Goal: Task Accomplishment & Management: Use online tool/utility

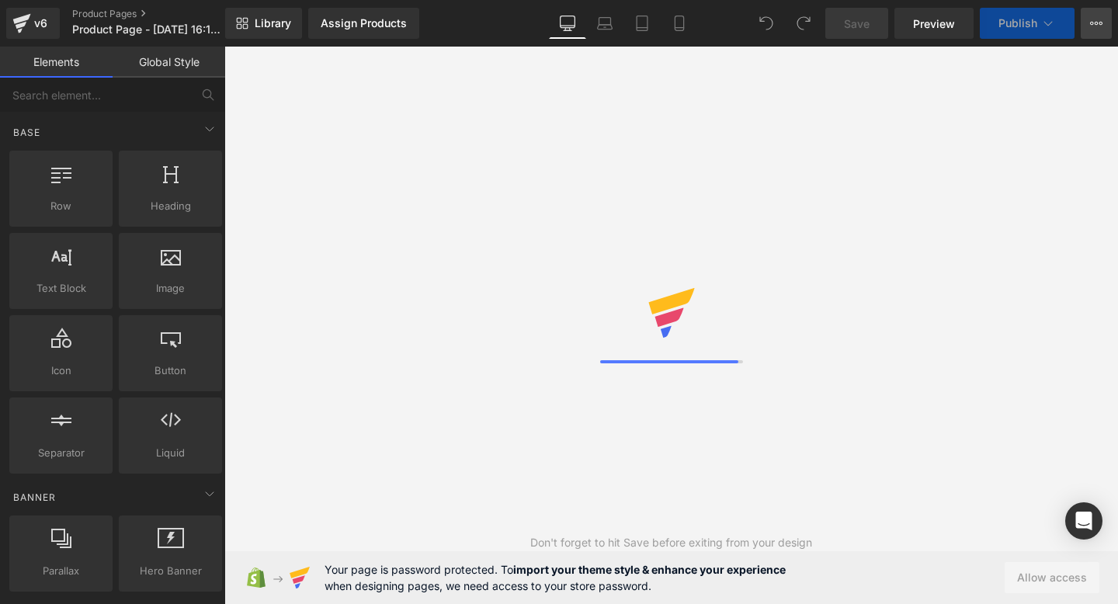
click at [1093, 18] on icon at bounding box center [1096, 23] width 12 height 12
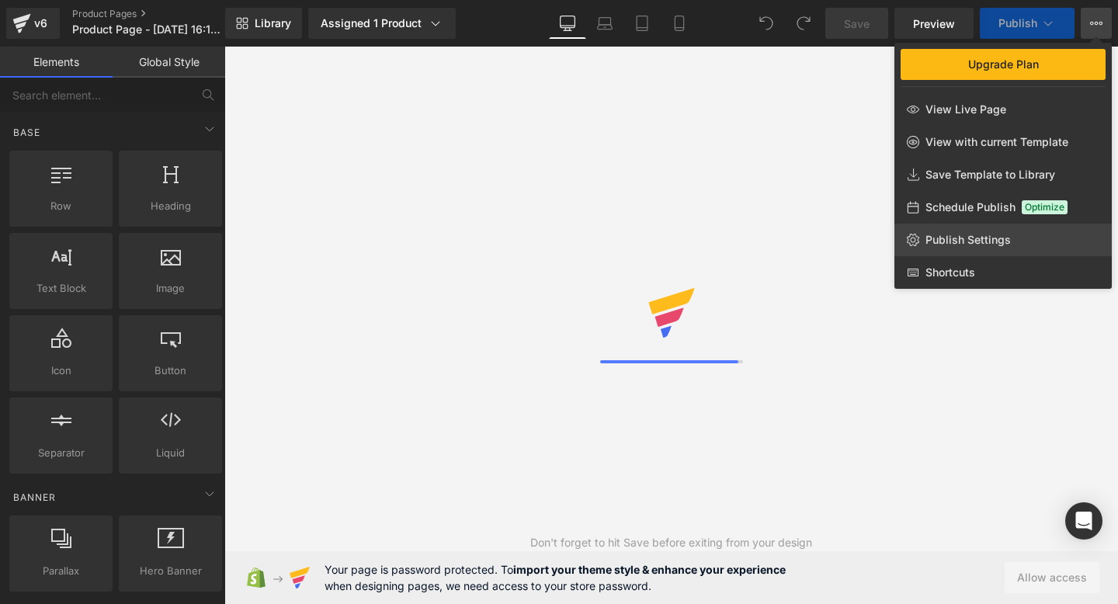
click at [1000, 244] on span "Publish Settings" at bounding box center [967, 240] width 85 height 14
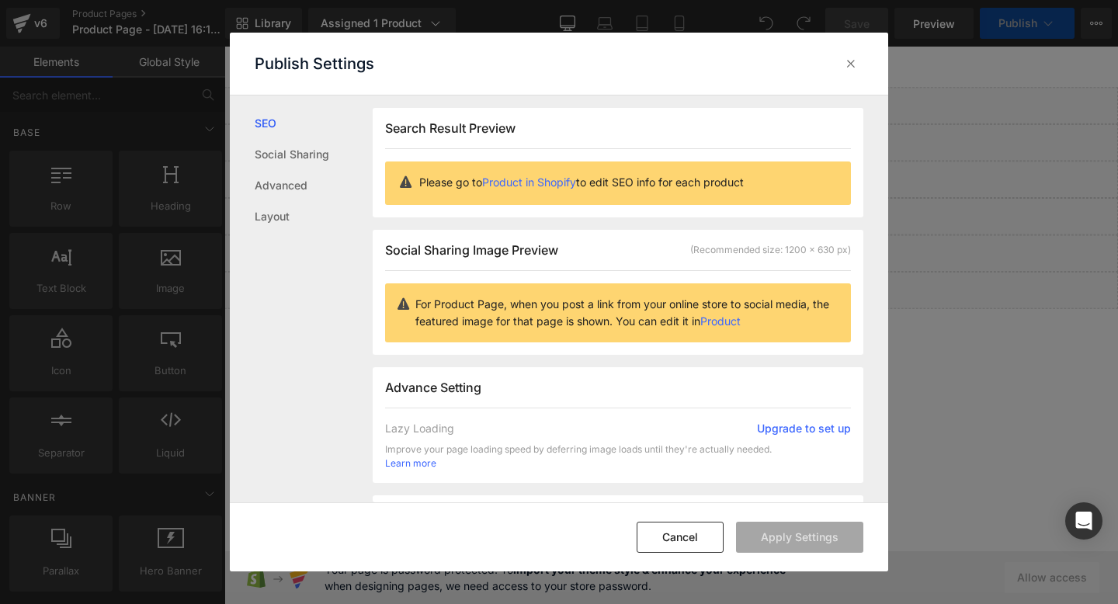
scroll to position [1, 0]
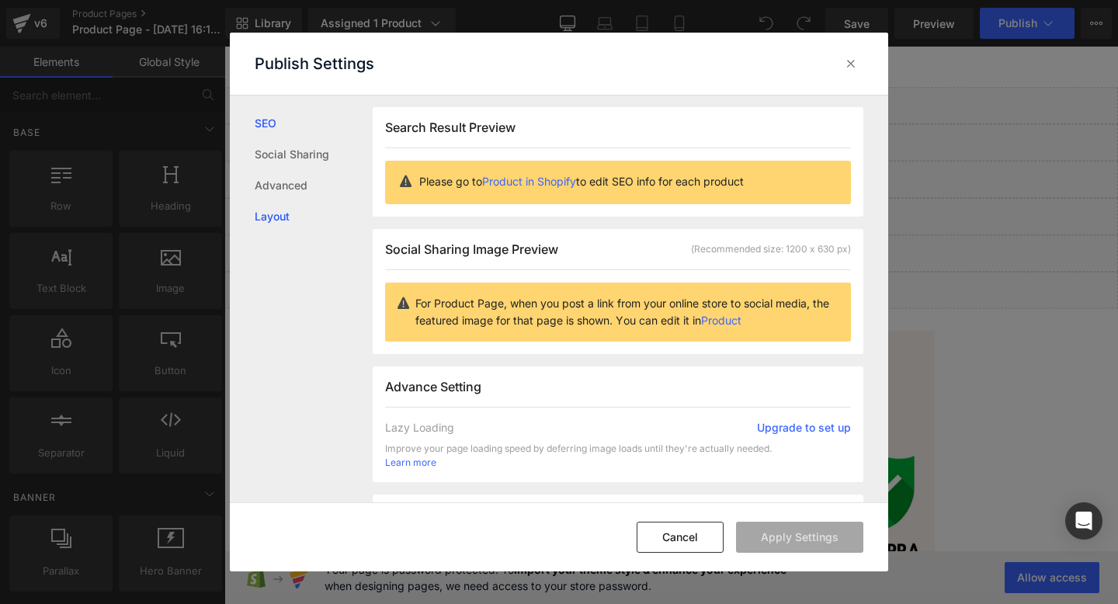
click at [262, 207] on link "Layout" at bounding box center [314, 216] width 118 height 31
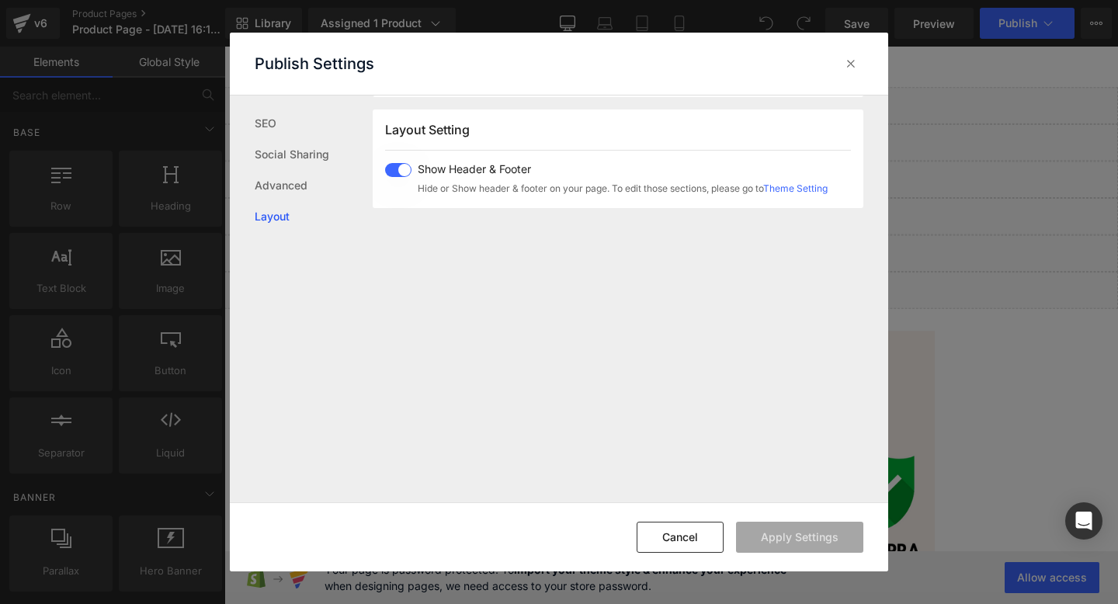
scroll to position [387, 0]
click at [408, 168] on span at bounding box center [398, 168] width 26 height 14
click at [804, 533] on button "Apply Settings" at bounding box center [799, 537] width 127 height 31
click at [848, 64] on icon at bounding box center [851, 64] width 16 height 16
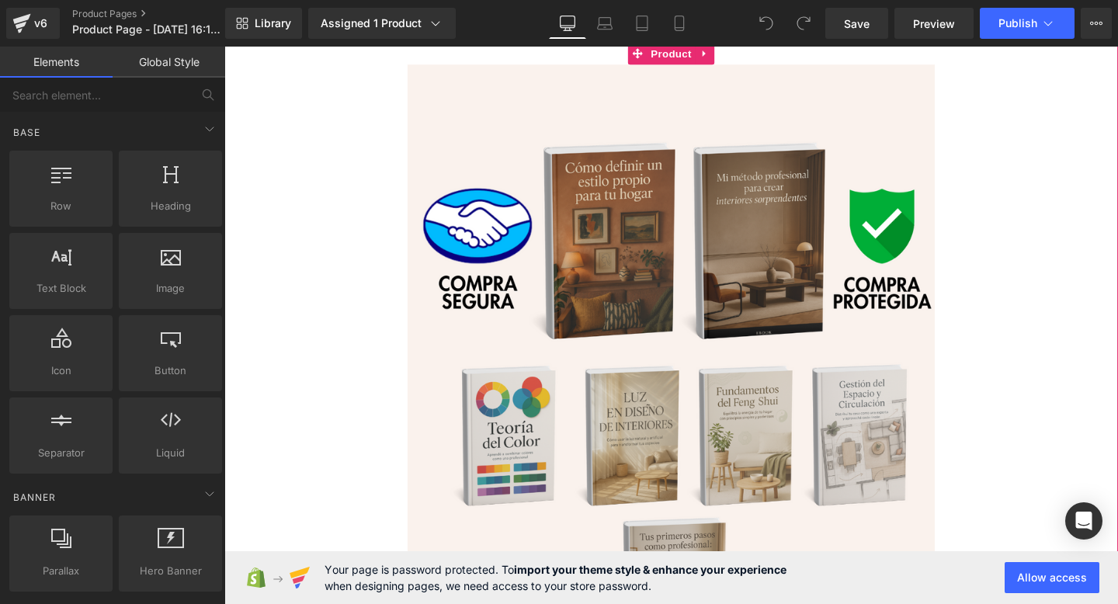
scroll to position [0, 0]
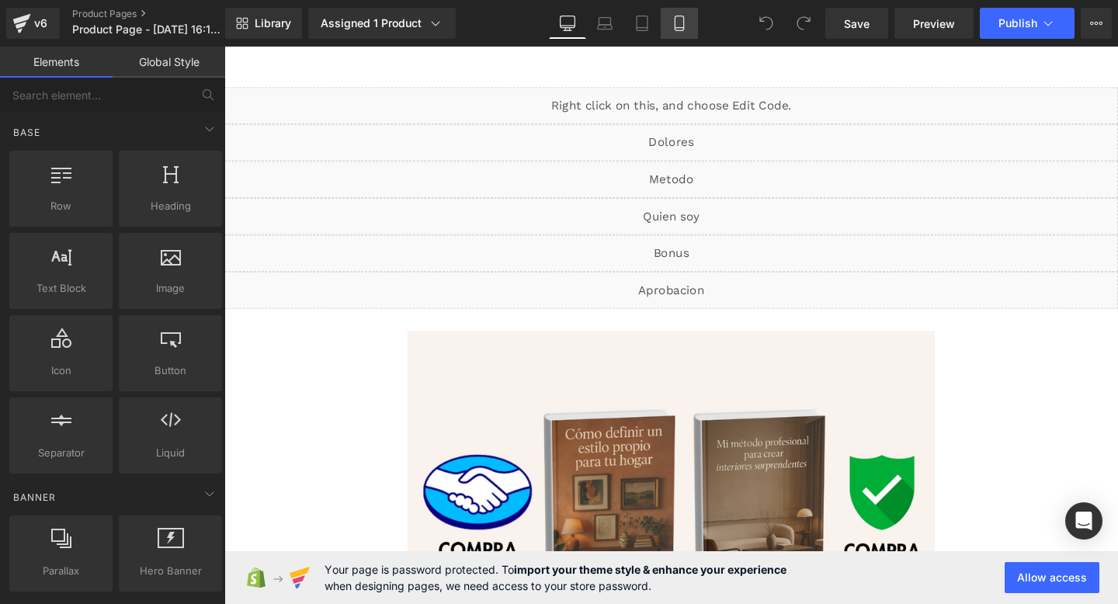
click at [685, 34] on link "Mobile" at bounding box center [679, 23] width 37 height 31
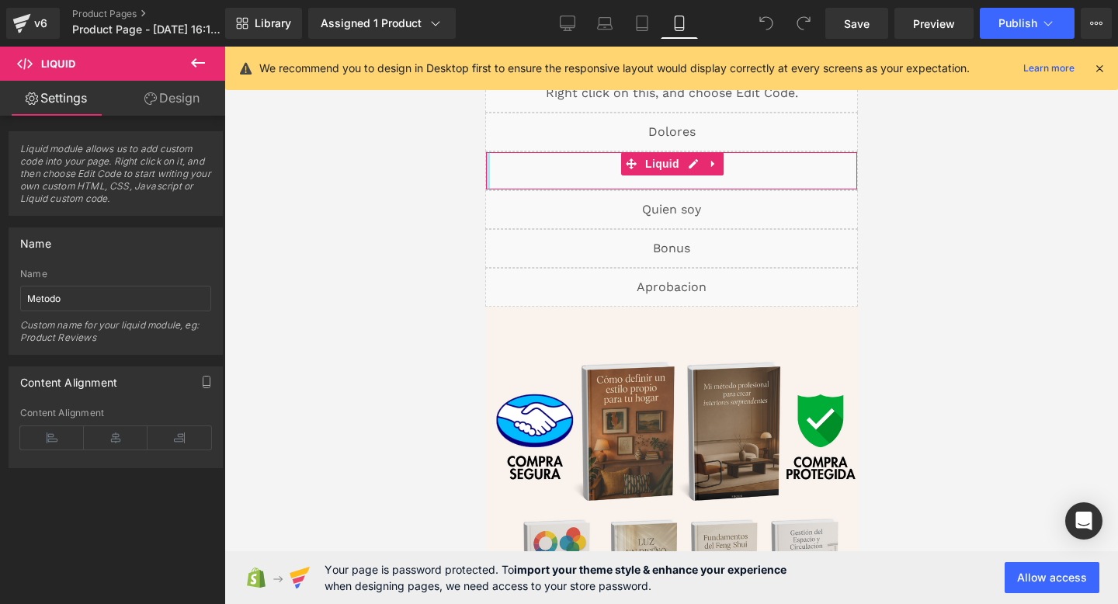
drag, startPoint x: 486, startPoint y: 168, endPoint x: 459, endPoint y: 171, distance: 27.3
click at [497, 134] on div "Liquid" at bounding box center [670, 132] width 373 height 39
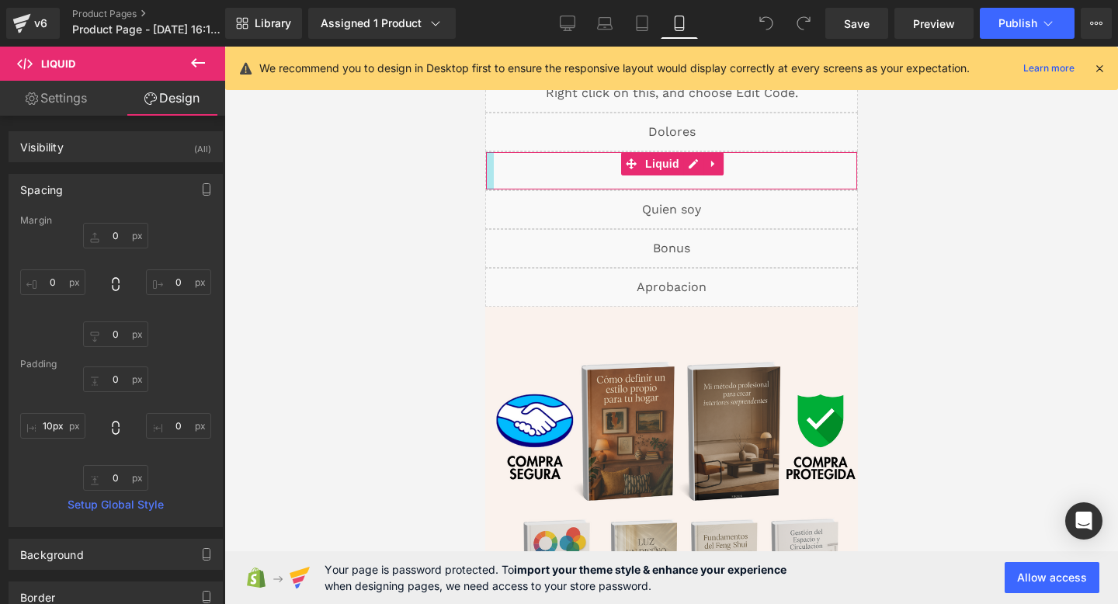
drag, startPoint x: 490, startPoint y: 175, endPoint x: 432, endPoint y: 170, distance: 57.7
type input "87px"
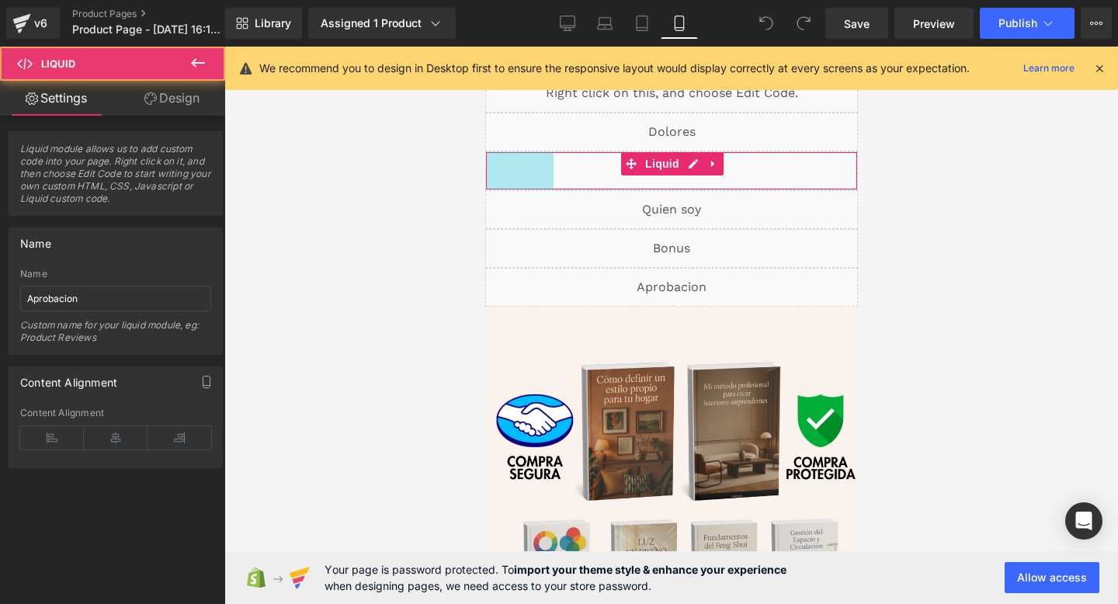
click at [546, 272] on div "Liquid" at bounding box center [670, 287] width 373 height 39
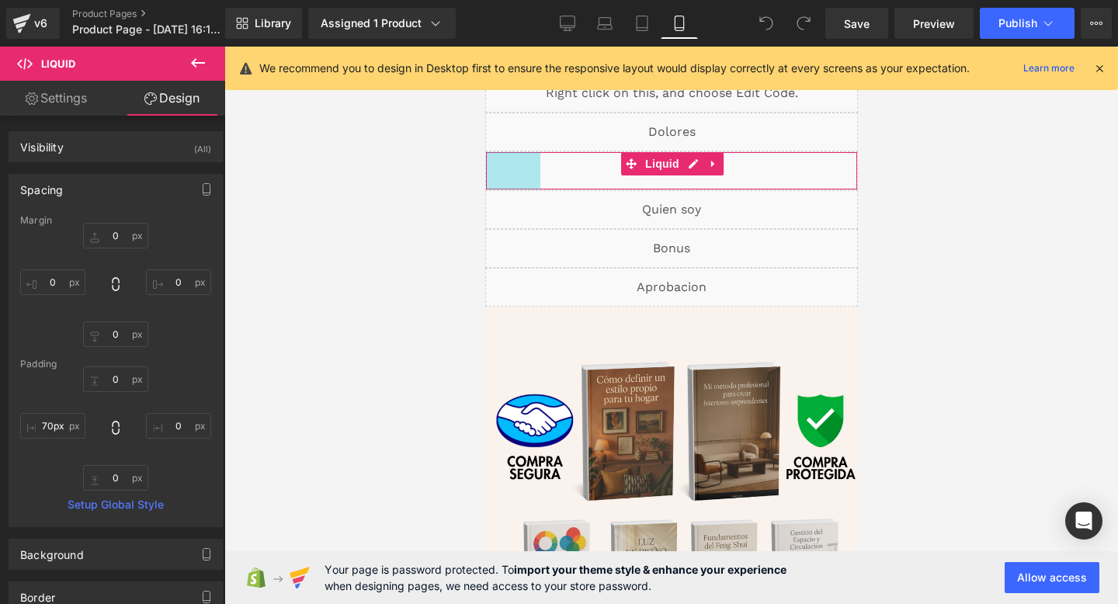
drag, startPoint x: 501, startPoint y: 171, endPoint x: 411, endPoint y: 175, distance: 90.9
type input "96px"
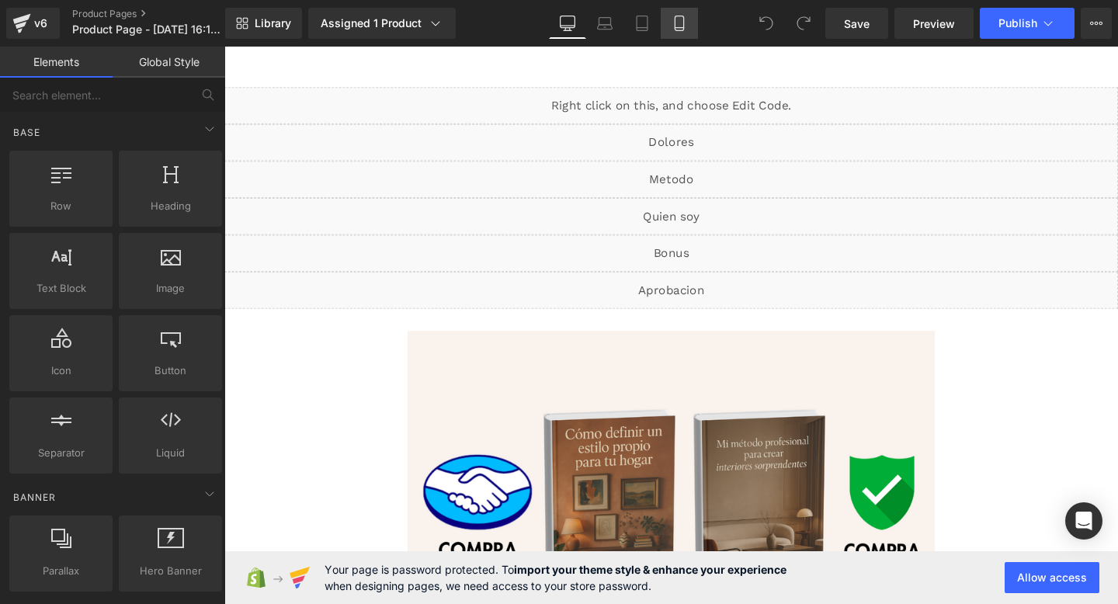
click at [681, 14] on link "Mobile" at bounding box center [679, 23] width 37 height 31
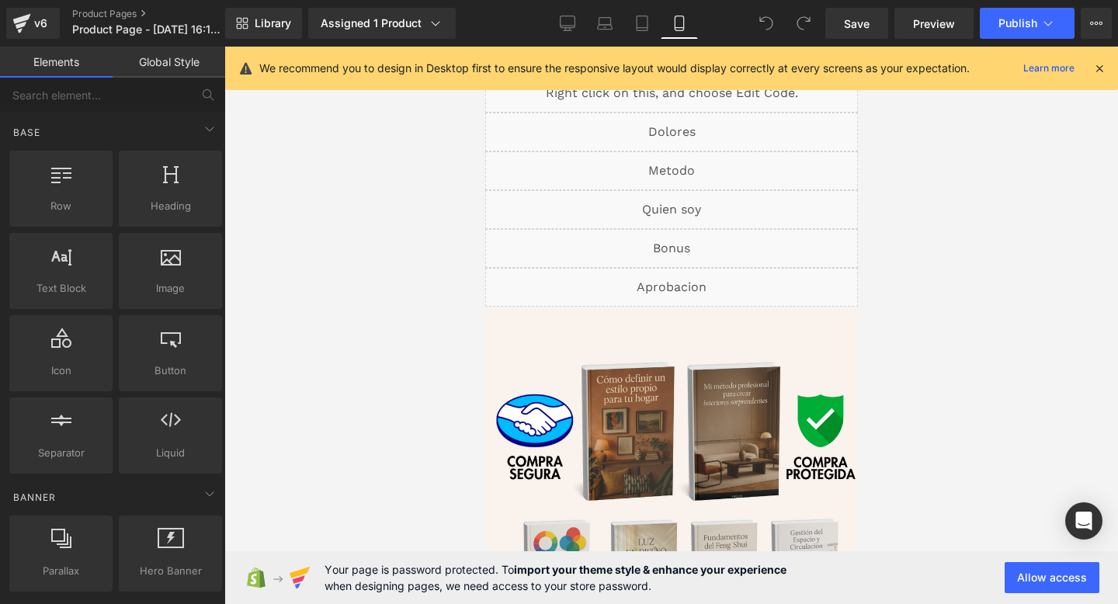
scroll to position [27, 0]
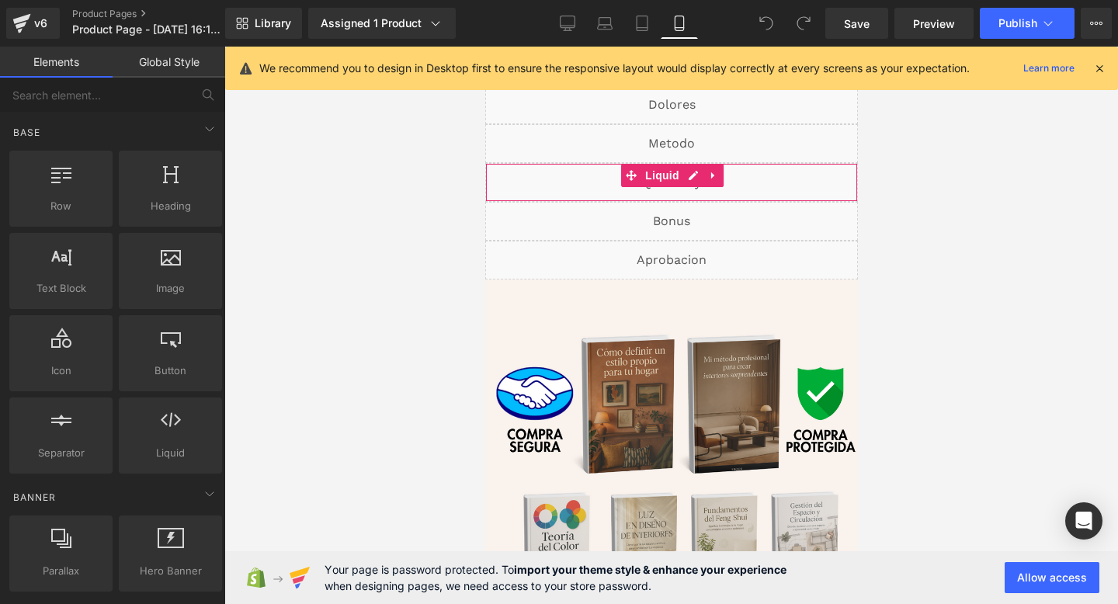
click at [485, 183] on div at bounding box center [487, 182] width 4 height 37
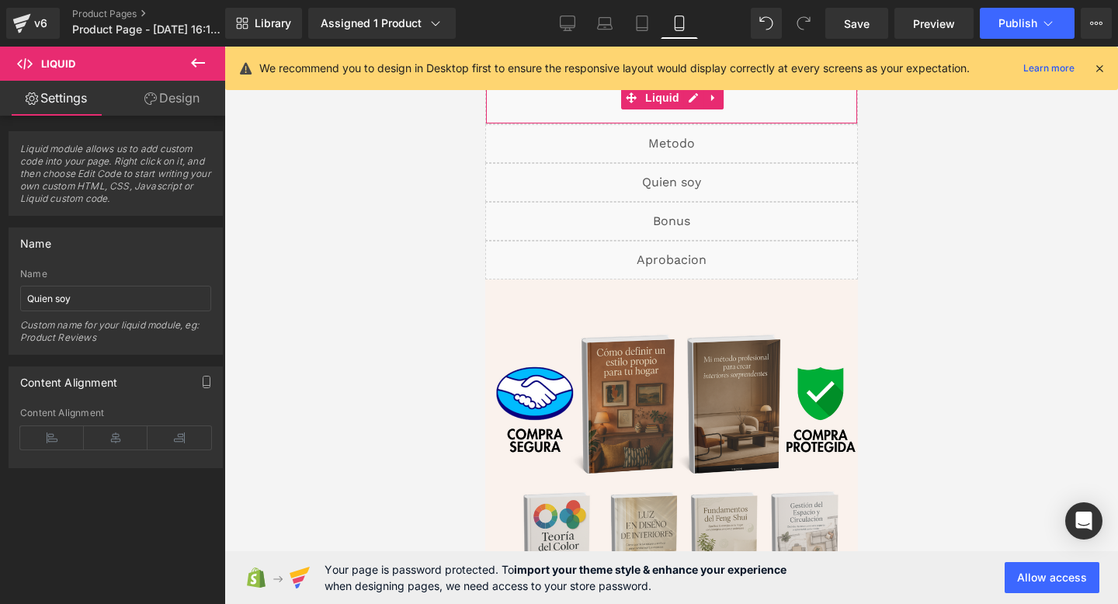
click at [755, 105] on div "Liquid" at bounding box center [670, 104] width 373 height 39
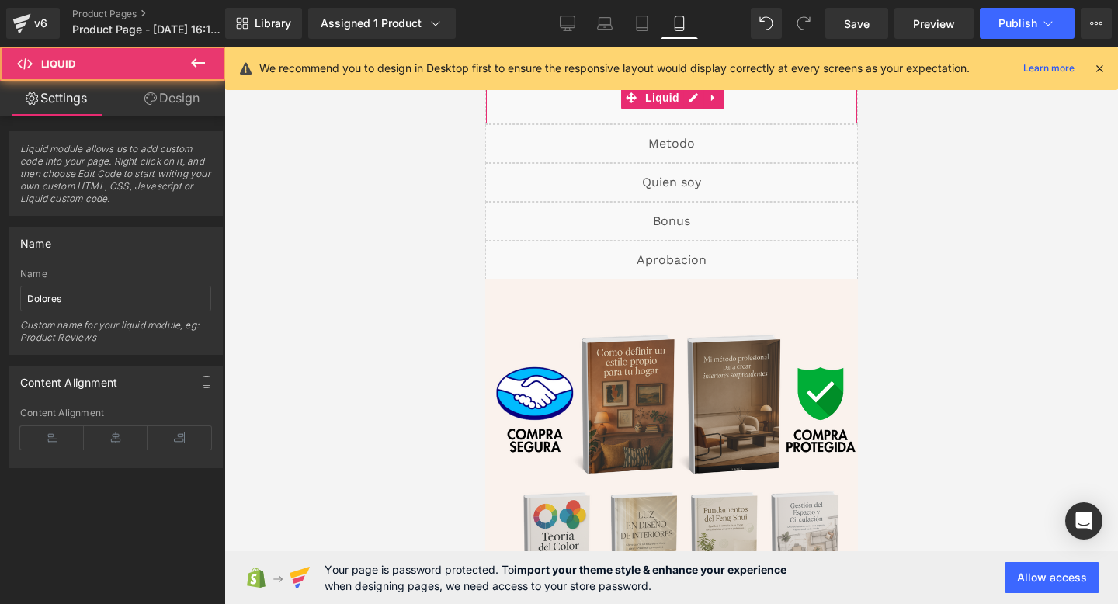
scroll to position [0, 0]
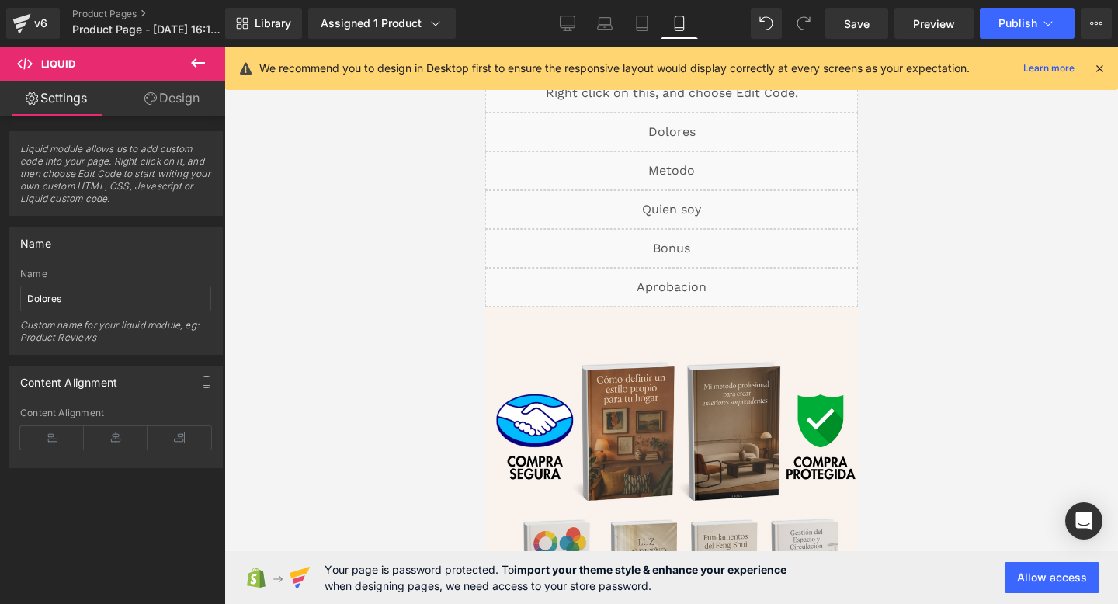
click at [1100, 74] on icon at bounding box center [1099, 68] width 14 height 14
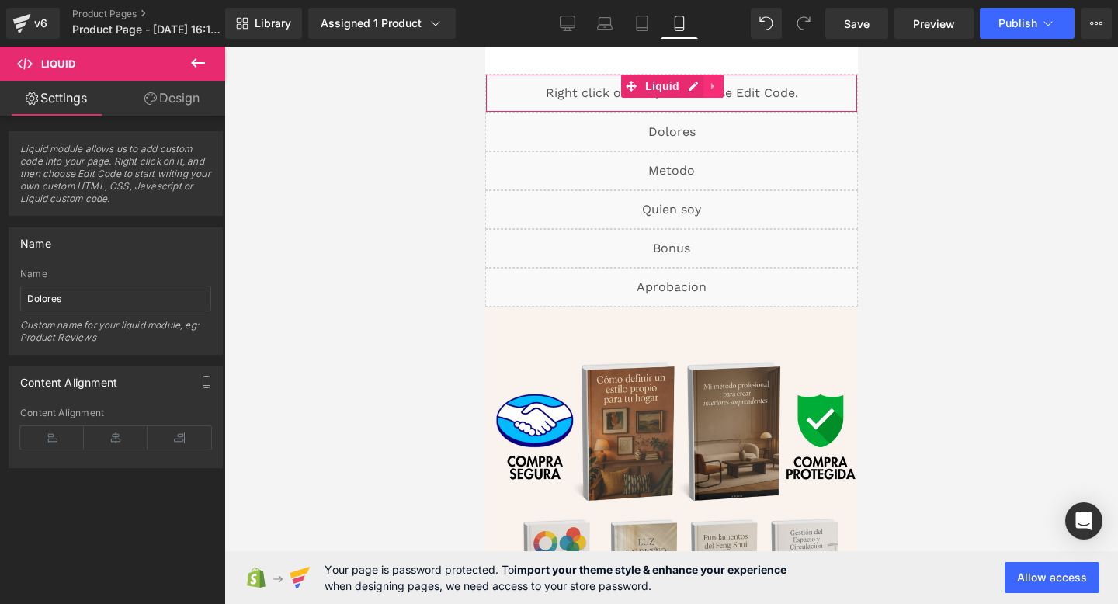
click at [709, 96] on link at bounding box center [712, 86] width 20 height 23
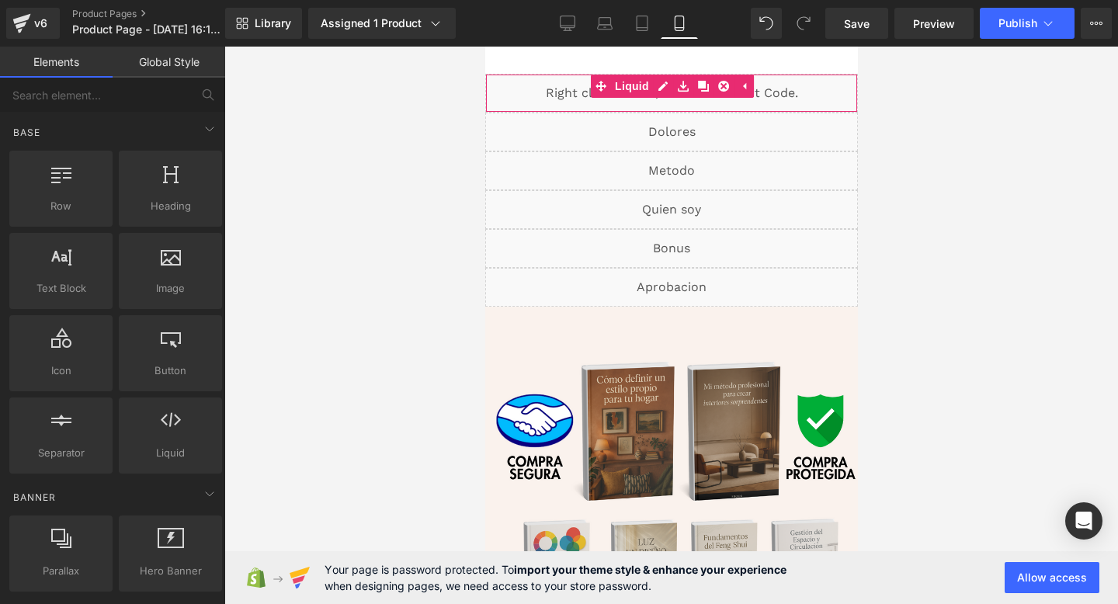
click at [579, 89] on div "Liquid" at bounding box center [670, 93] width 373 height 39
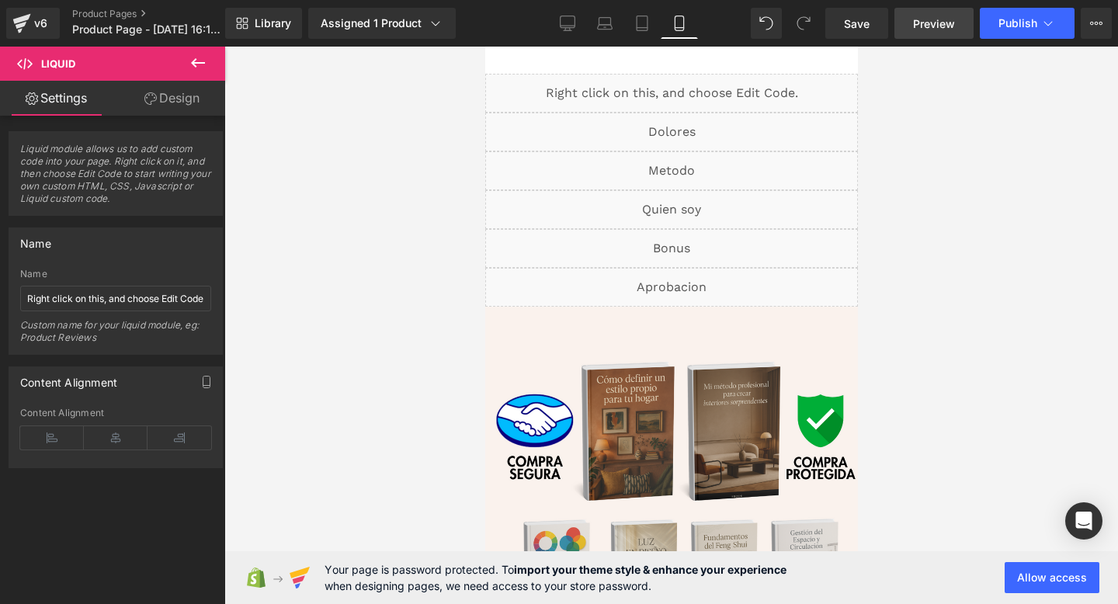
click at [900, 28] on link "Preview" at bounding box center [933, 23] width 79 height 31
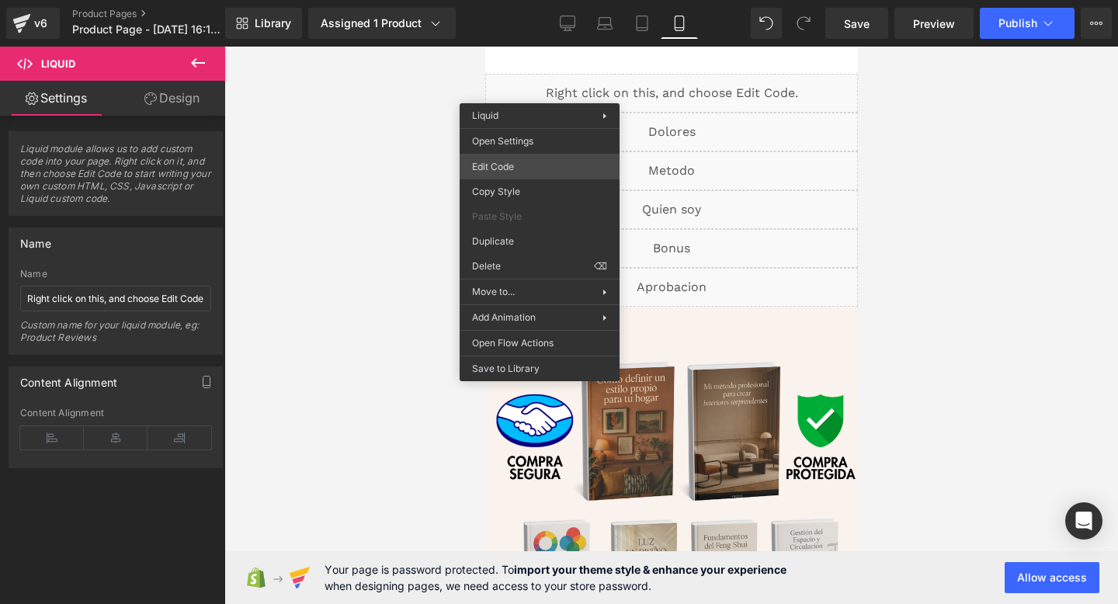
click at [538, 0] on div "You are previewing how the will restyle your page. You can not edit Elements in…" at bounding box center [559, 0] width 1118 height 0
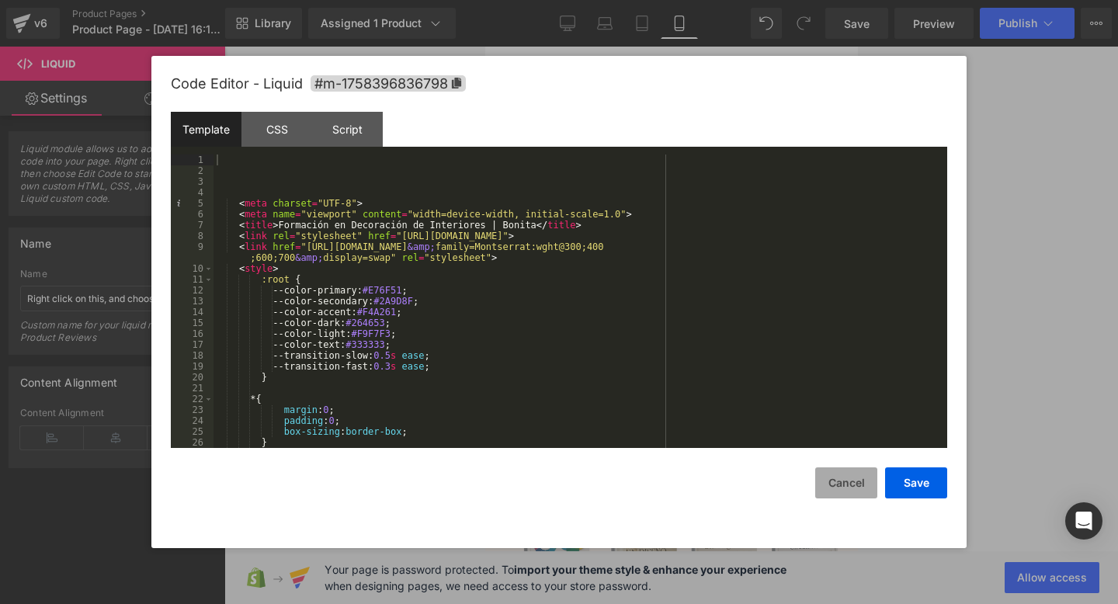
click at [842, 468] on button "Cancel" at bounding box center [846, 482] width 62 height 31
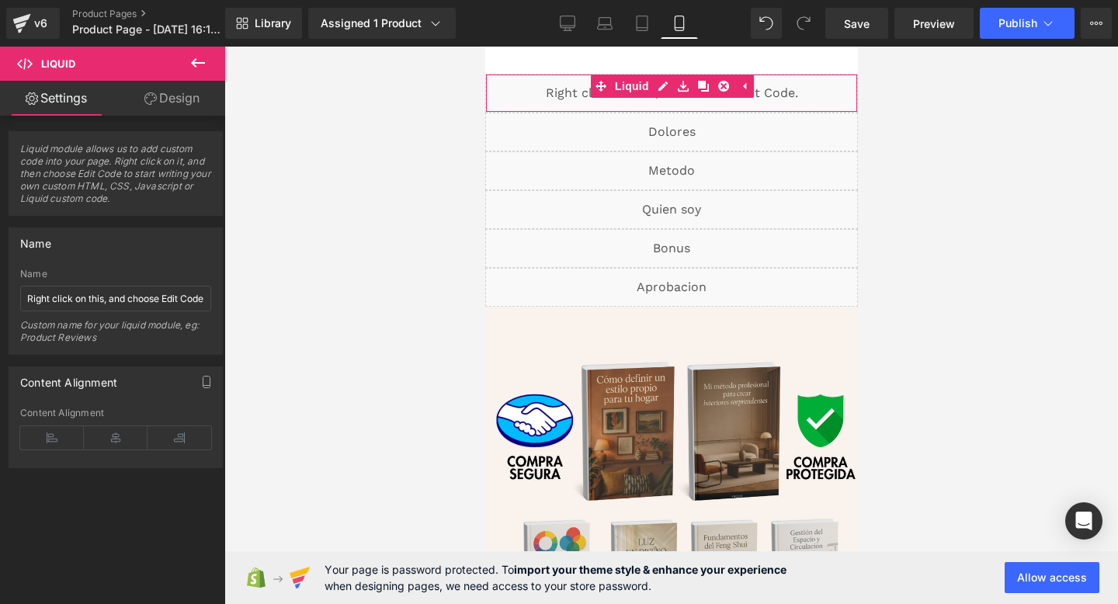
click at [564, 90] on div "Liquid" at bounding box center [670, 93] width 373 height 39
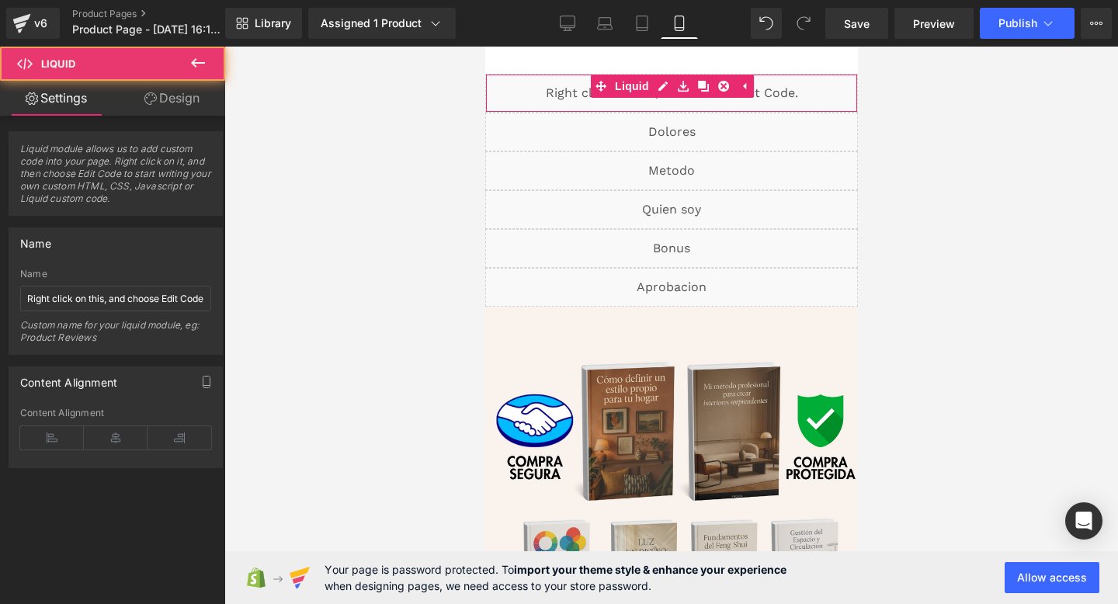
click at [150, 95] on icon at bounding box center [150, 98] width 12 height 12
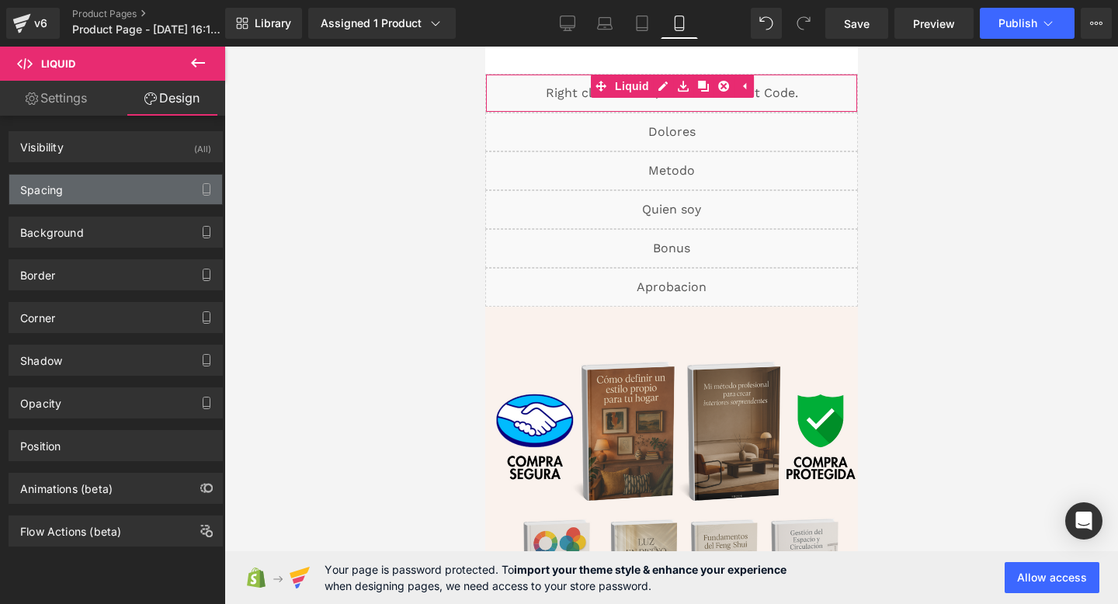
click at [134, 189] on div "Spacing" at bounding box center [115, 189] width 213 height 29
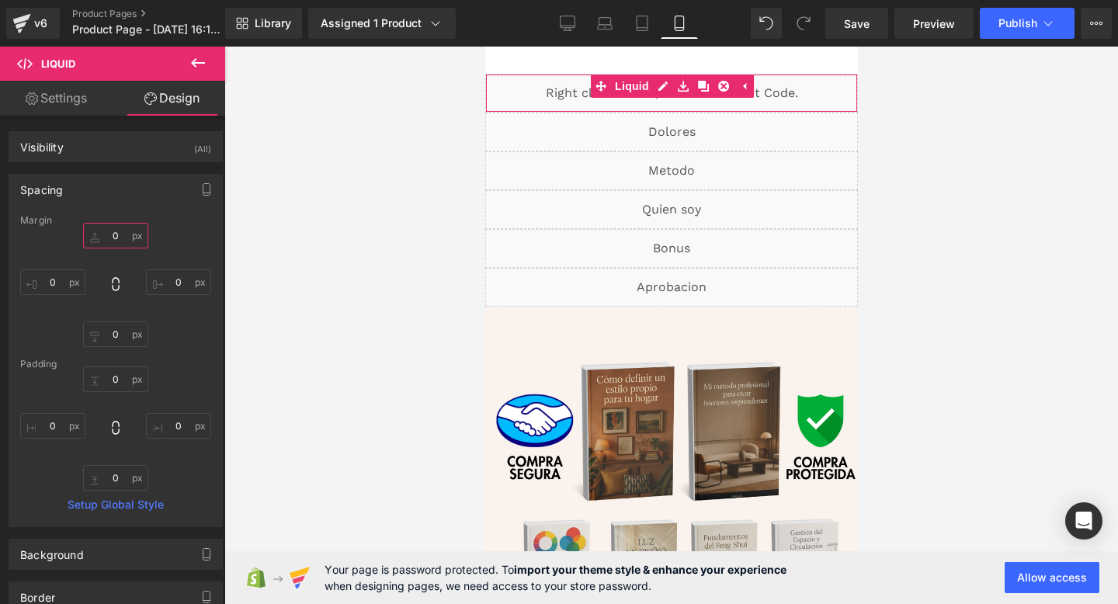
click at [122, 240] on input "0" at bounding box center [115, 236] width 65 height 26
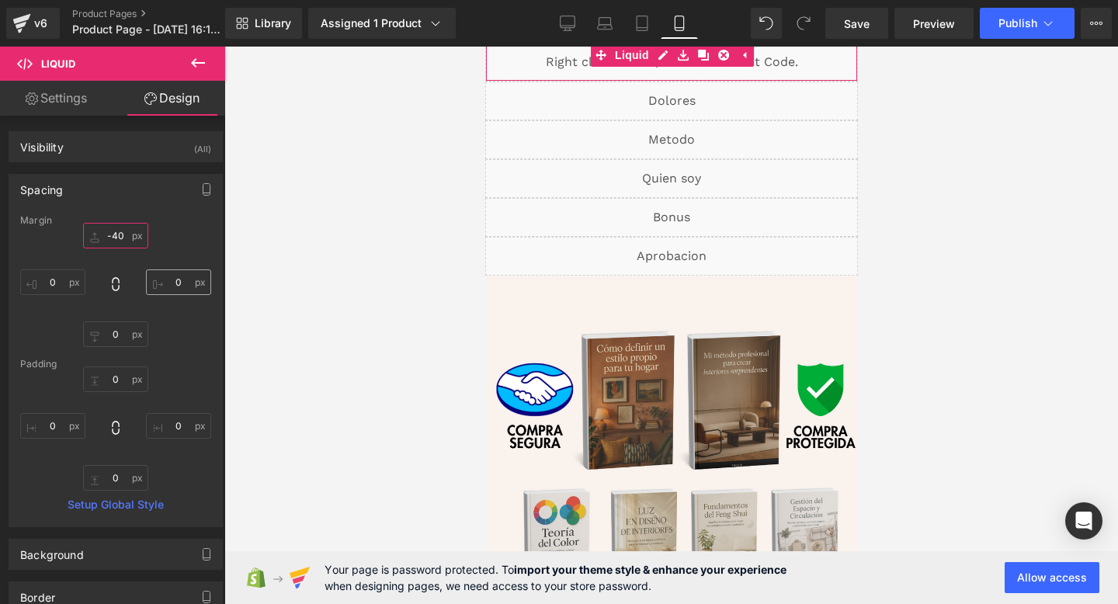
type input "-40"
click at [179, 280] on input "0" at bounding box center [178, 282] width 65 height 26
type input "-30"
click at [60, 287] on input "0" at bounding box center [52, 282] width 65 height 26
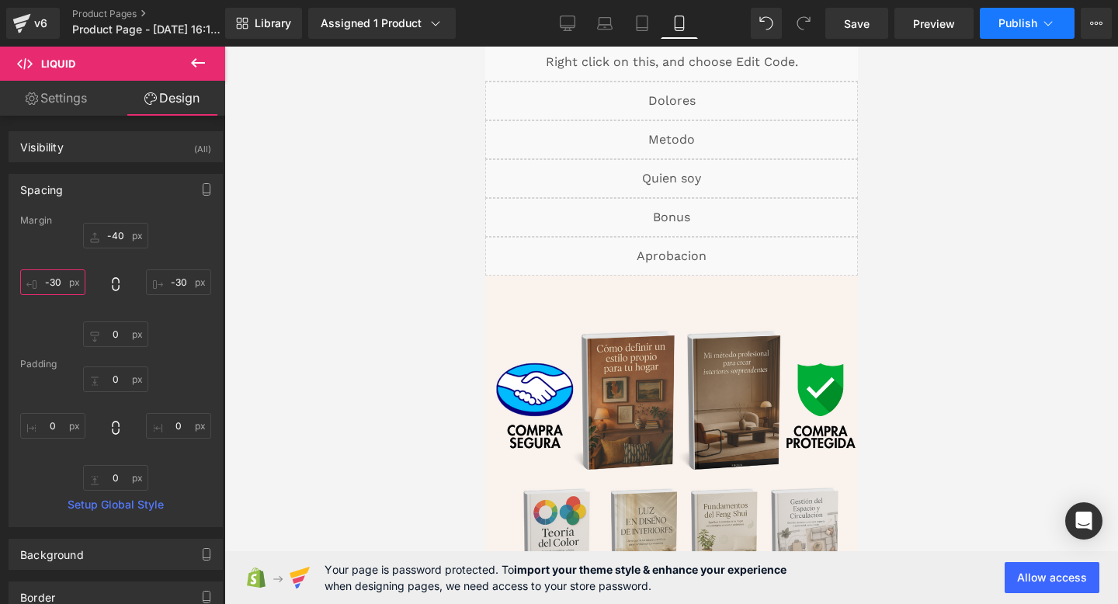
type input "-30"
click at [871, 18] on link "Save" at bounding box center [856, 23] width 63 height 31
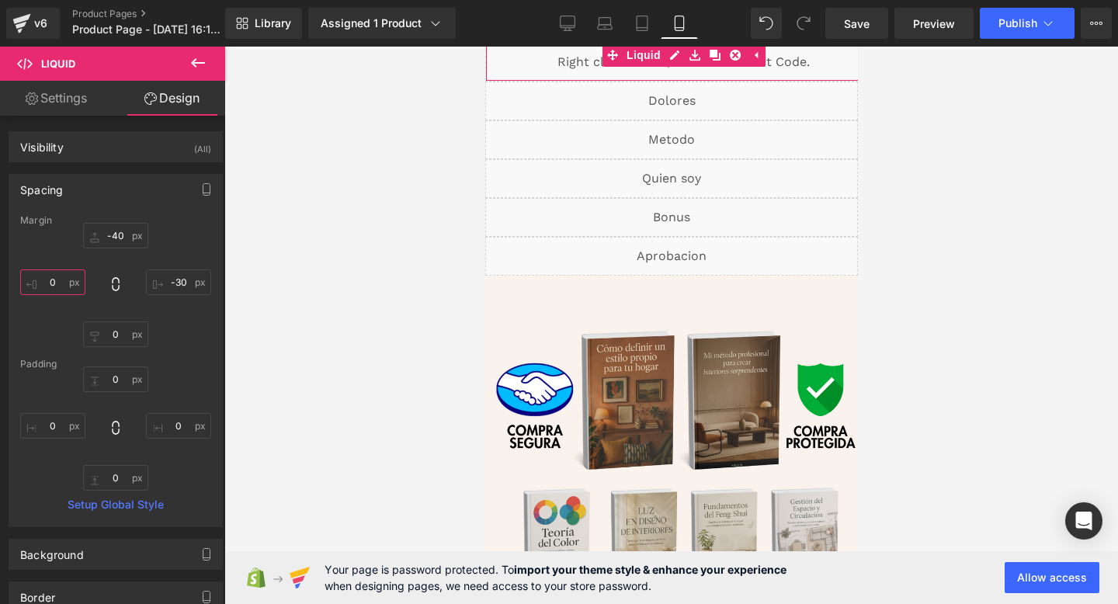
click at [59, 292] on input "text" at bounding box center [52, 282] width 65 height 26
type input "-30"
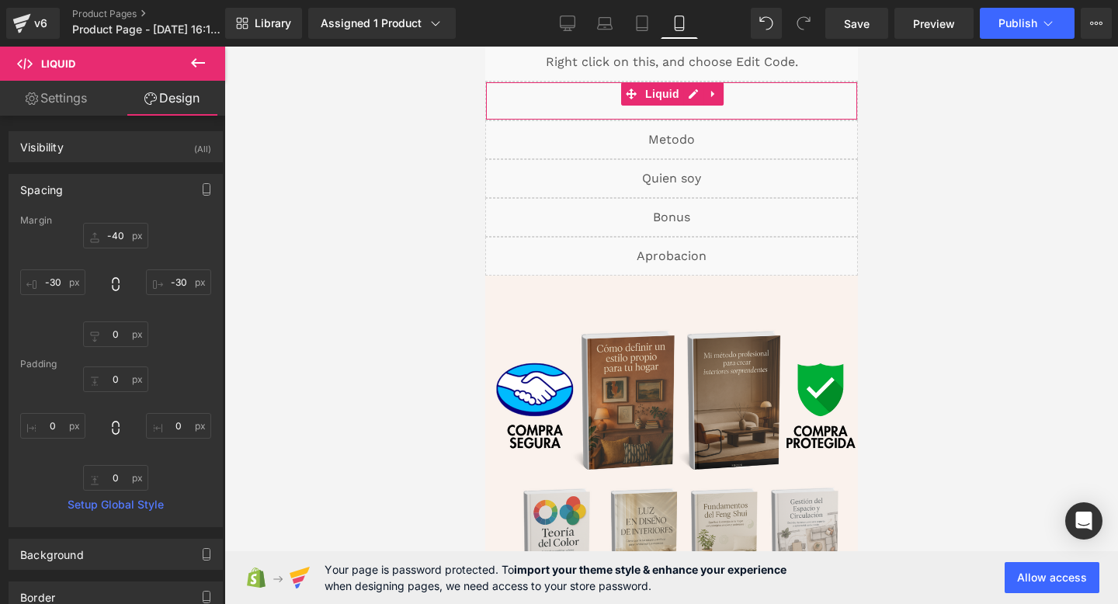
click at [594, 100] on div "Liquid" at bounding box center [670, 100] width 373 height 39
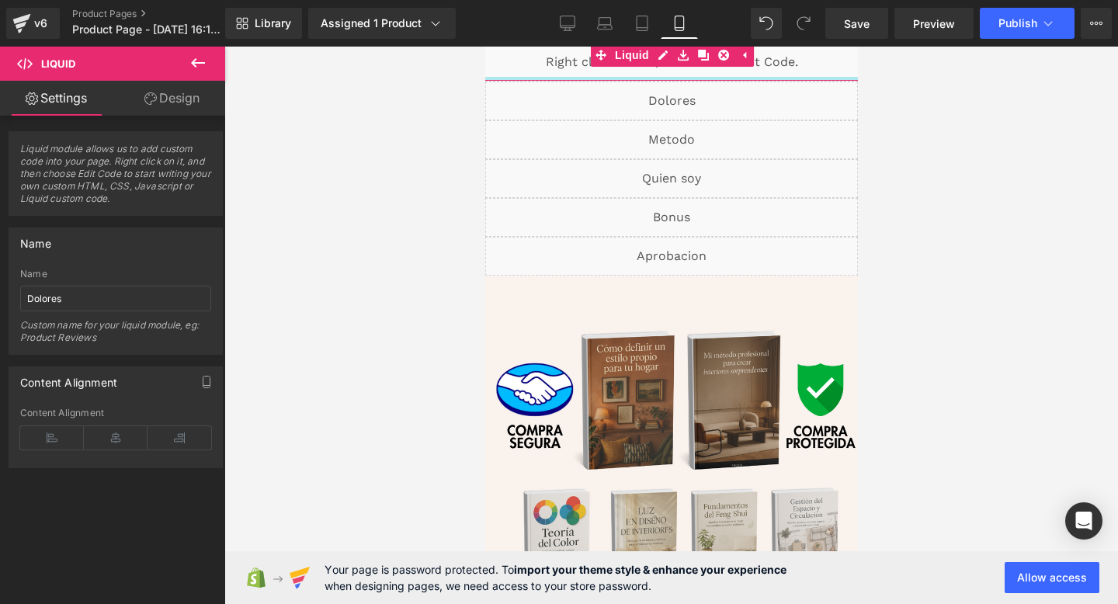
click at [564, 77] on div at bounding box center [671, 79] width 418 height 4
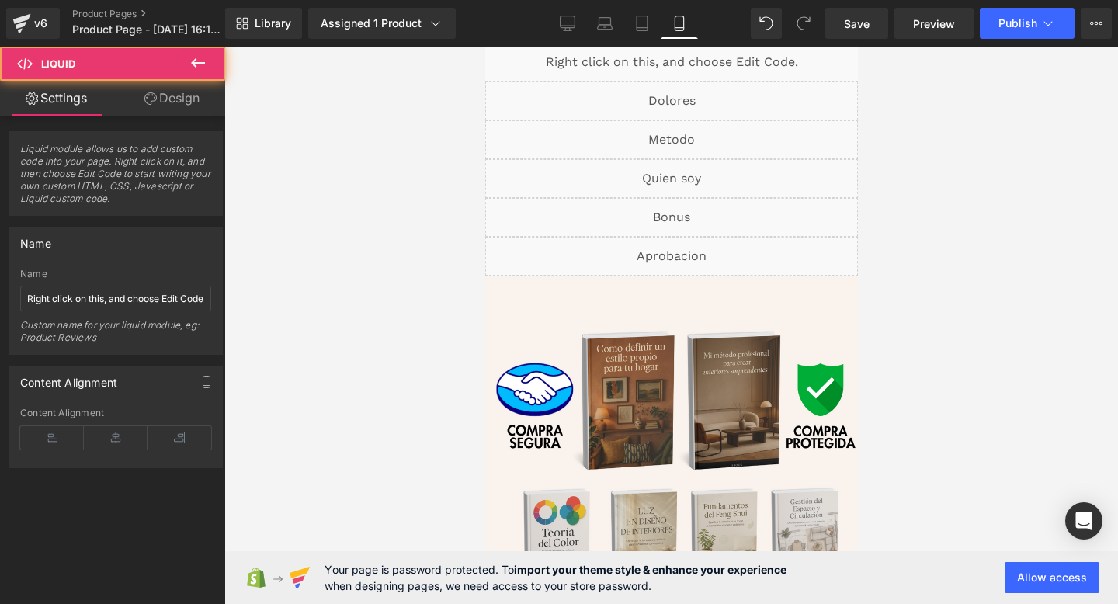
click at [554, 92] on div "Liquid" at bounding box center [670, 100] width 373 height 39
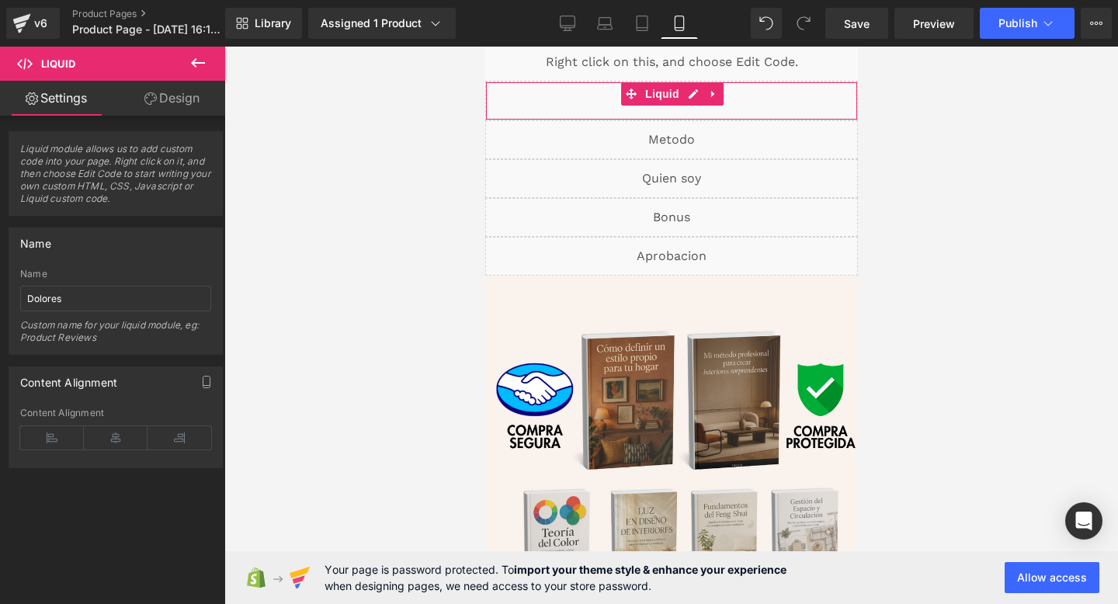
click at [170, 98] on link "Design" at bounding box center [172, 98] width 113 height 35
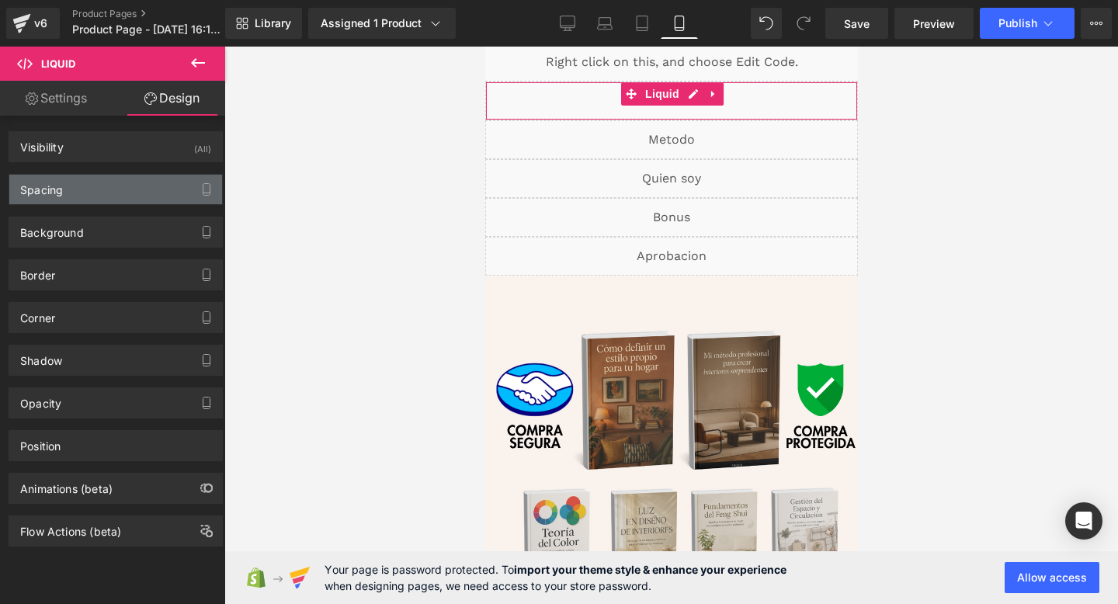
click at [161, 189] on div "Spacing" at bounding box center [115, 189] width 213 height 29
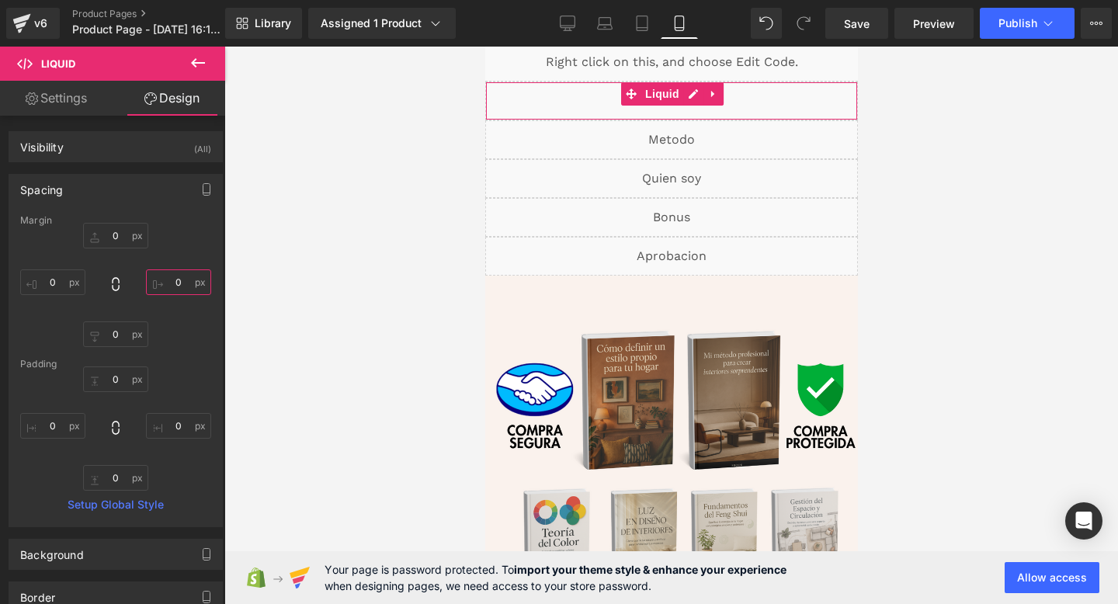
click at [184, 284] on input "0" at bounding box center [178, 282] width 65 height 26
type input "-30"
click at [60, 286] on input "0" at bounding box center [52, 282] width 65 height 26
type input "-30-"
type input "-30"
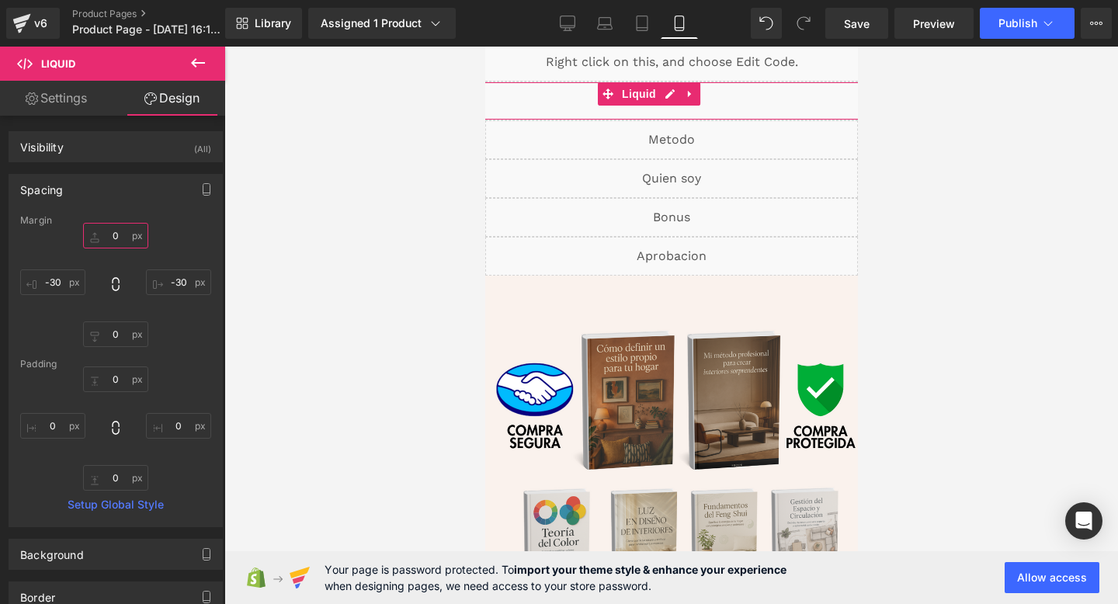
click at [117, 230] on input "0" at bounding box center [115, 236] width 65 height 26
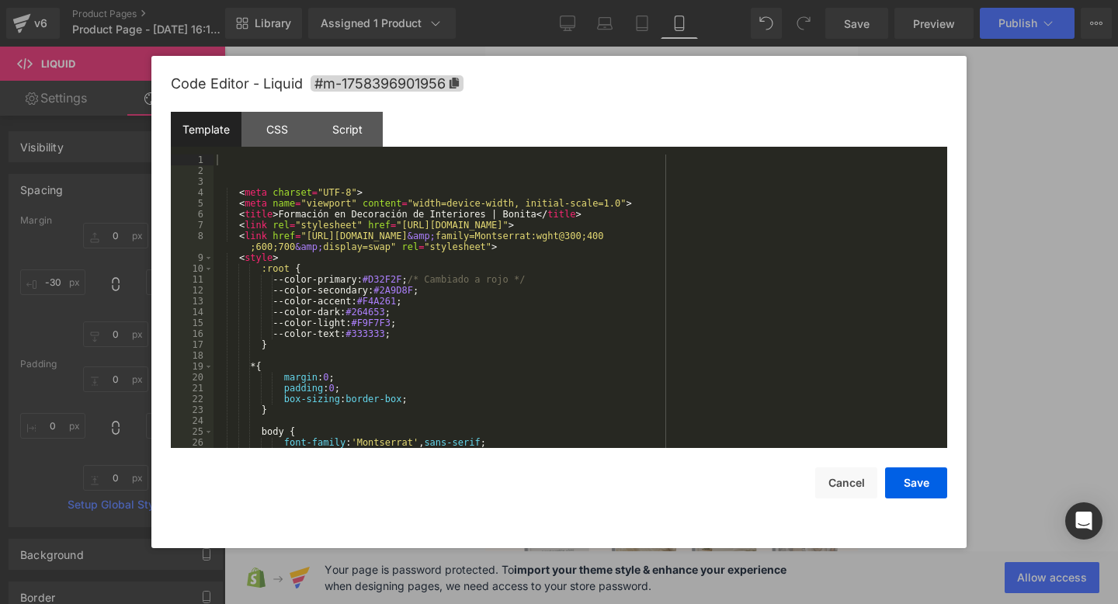
click at [512, 0] on div "You are previewing how the will restyle your page. You can not edit Elements in…" at bounding box center [559, 0] width 1118 height 0
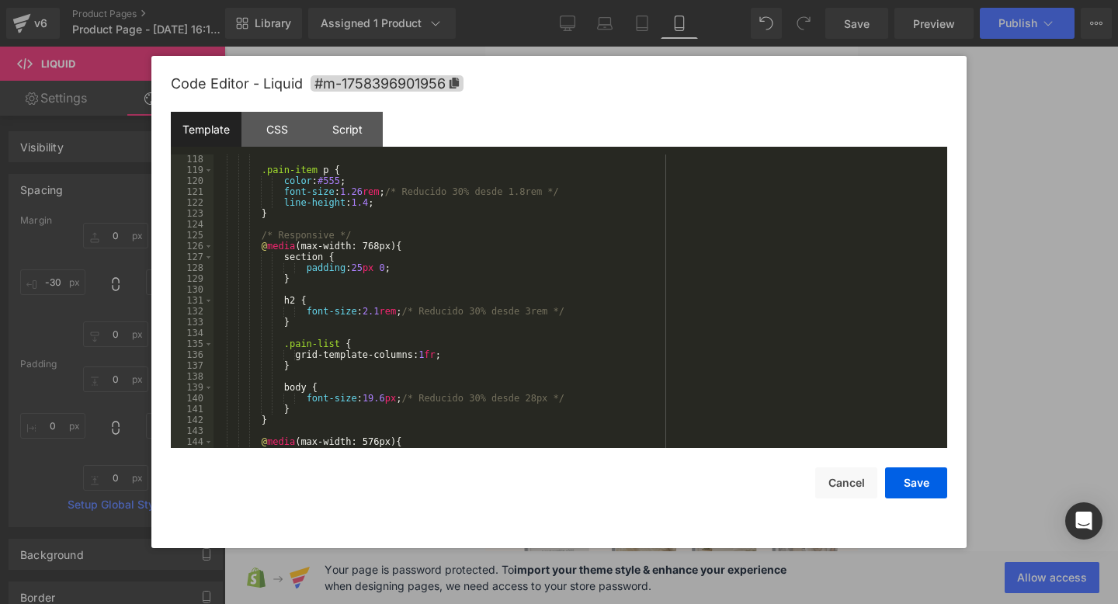
scroll to position [1283, 0]
click at [375, 315] on div ".pain-item p { color : #555 ; font-size : 1.26 rem ; /* Reducido 30% desde 1.8r…" at bounding box center [576, 311] width 727 height 315
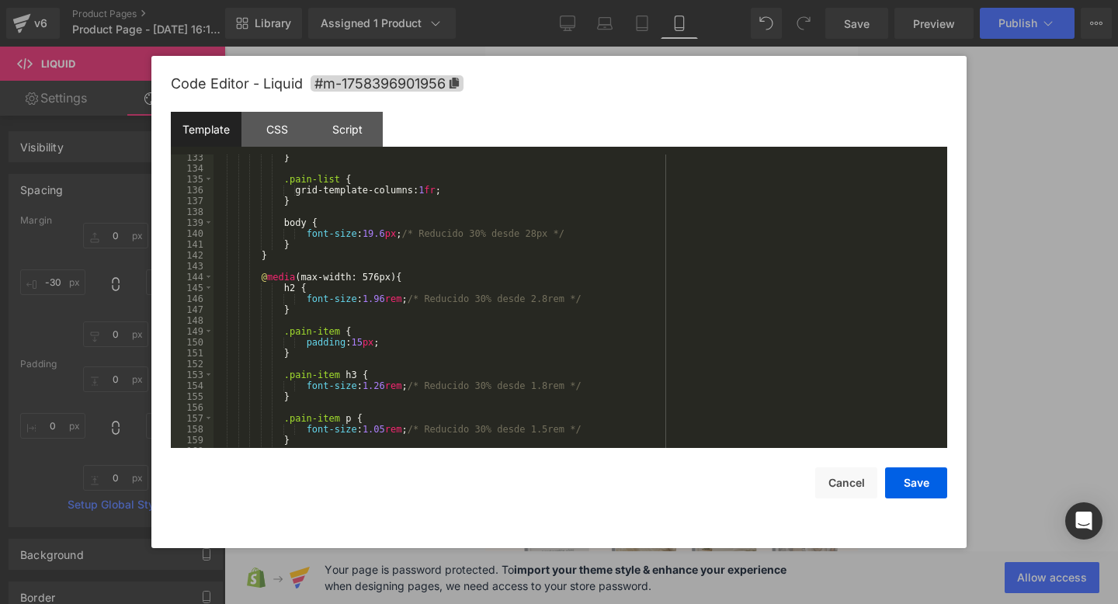
scroll to position [1455, 0]
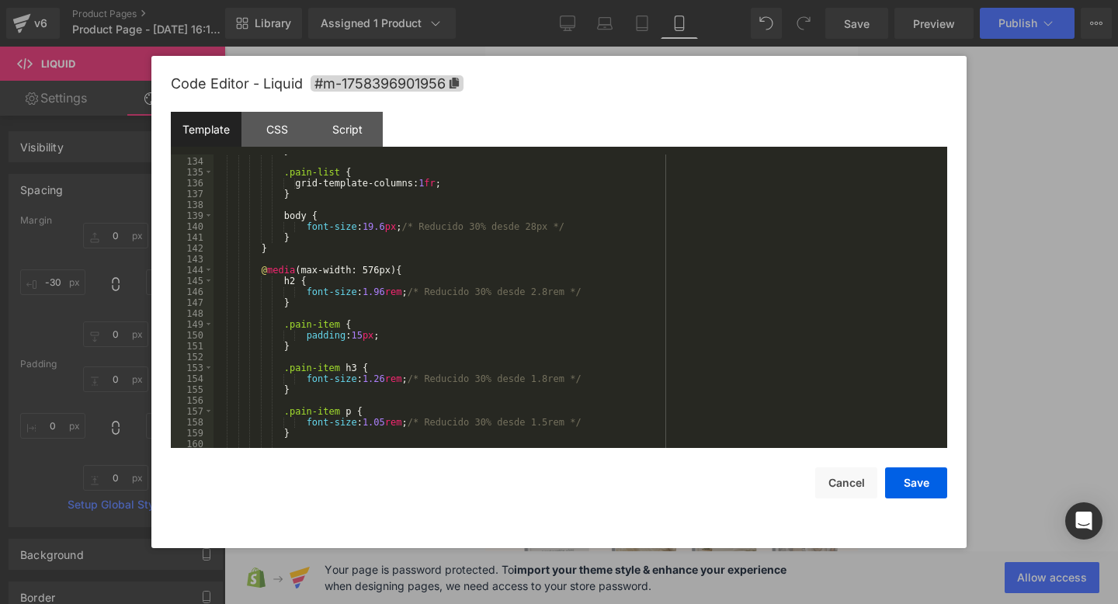
click at [382, 293] on div "} .pain-list { grid-template-columns: 1 fr ; } body { font-size : 19.6 px ; /* …" at bounding box center [576, 302] width 727 height 315
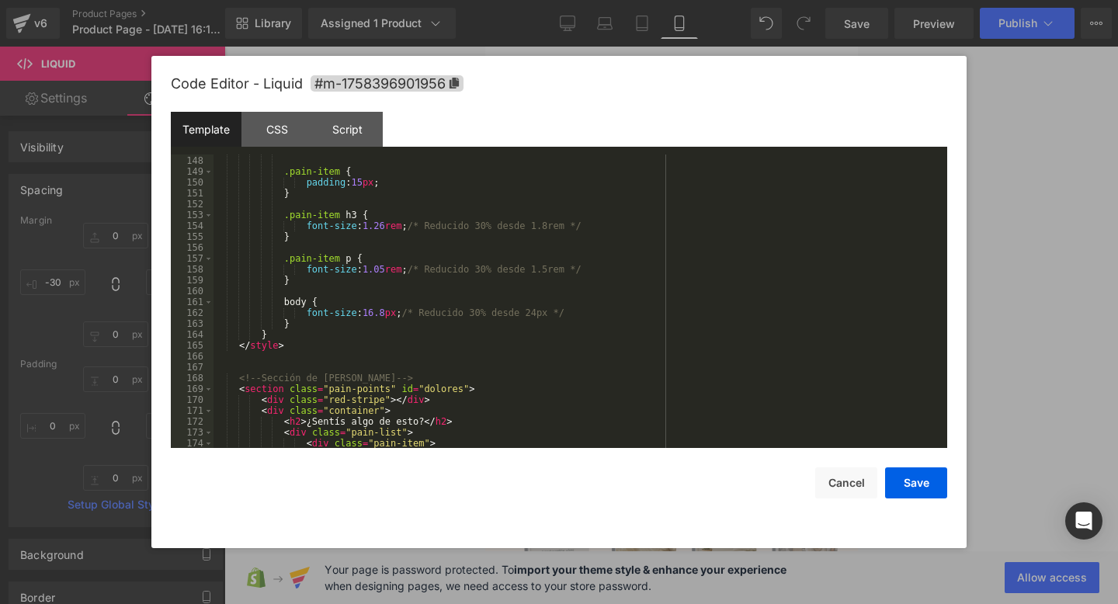
scroll to position [1610, 0]
click at [910, 483] on button "Save" at bounding box center [916, 482] width 62 height 31
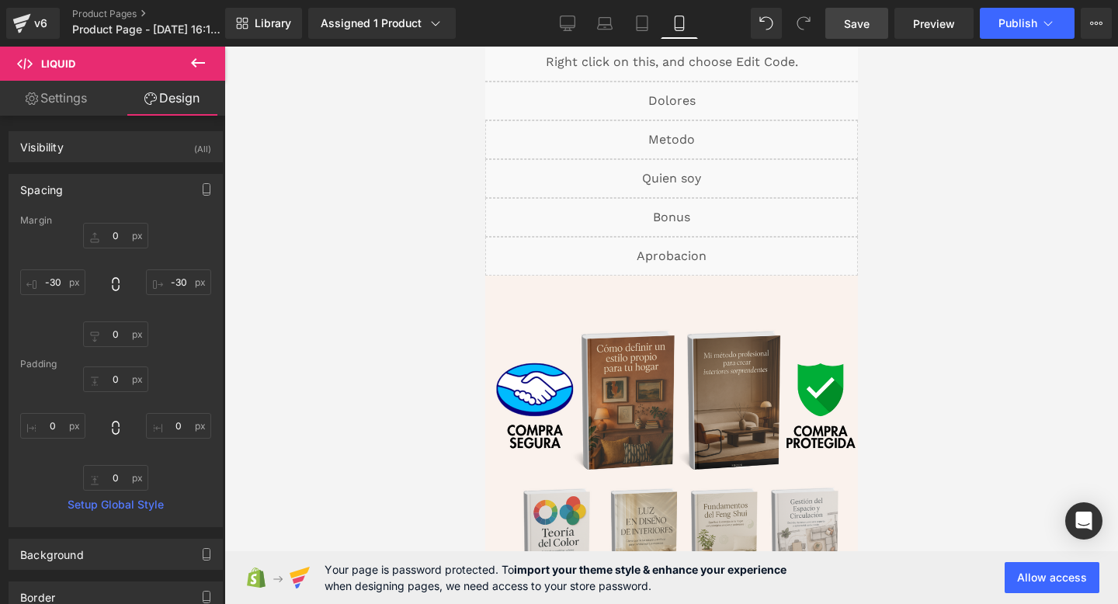
click at [841, 20] on link "Save" at bounding box center [856, 23] width 63 height 31
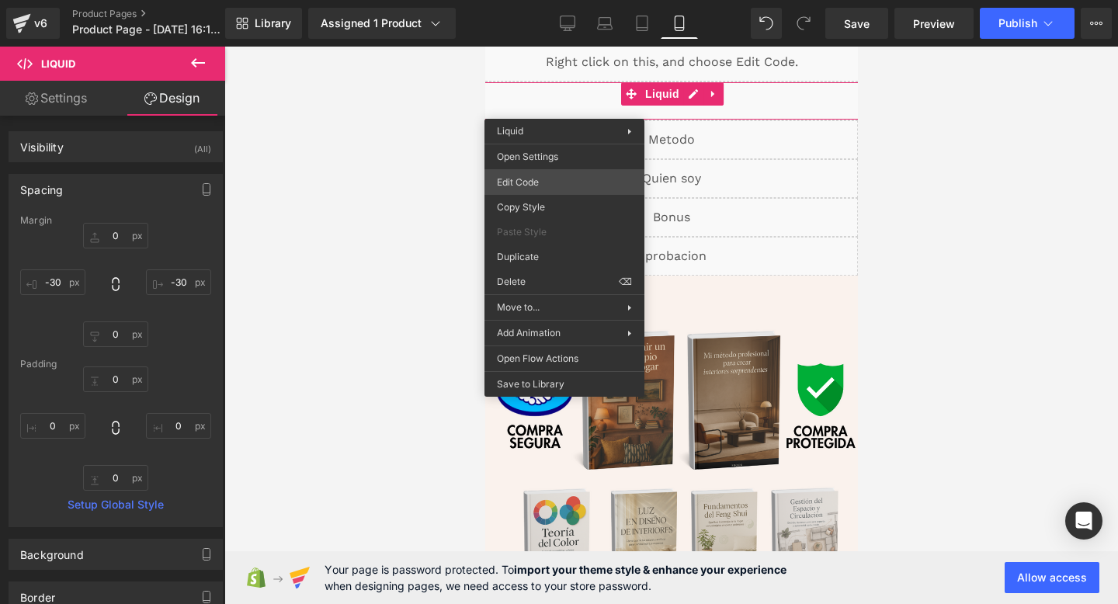
click at [542, 0] on div "You are previewing how the will restyle your page. You can not edit Elements in…" at bounding box center [559, 0] width 1118 height 0
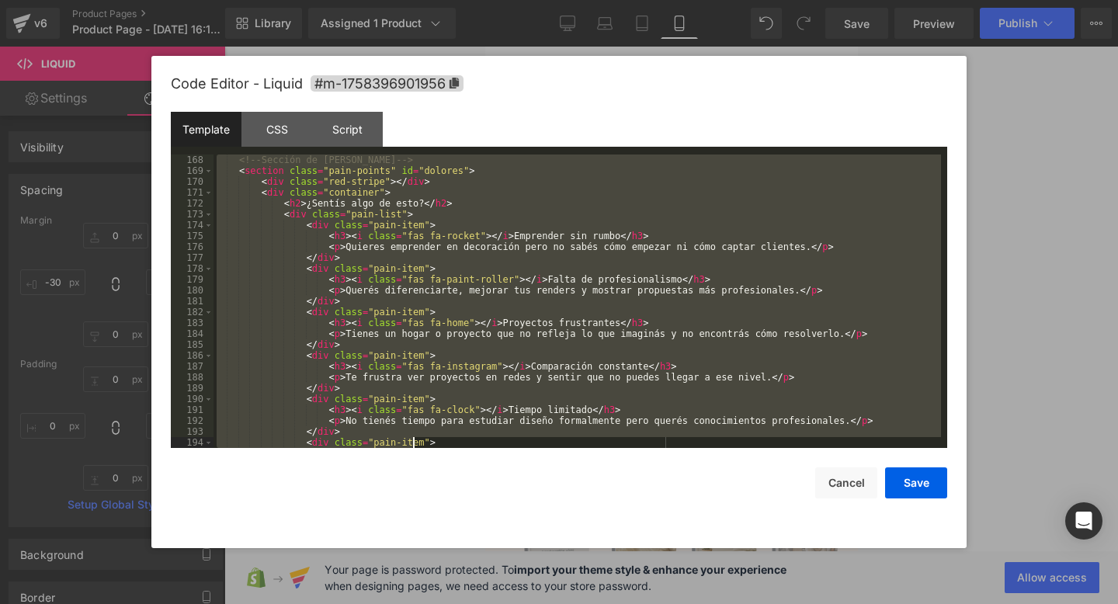
scroll to position [1913, 0]
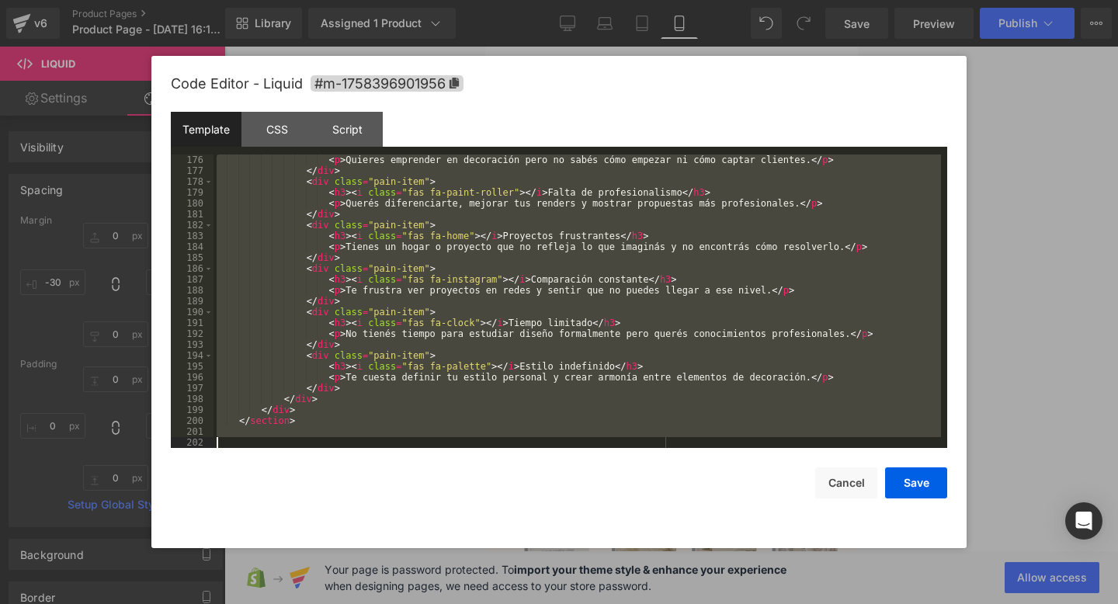
drag, startPoint x: 264, startPoint y: 170, endPoint x: 412, endPoint y: 515, distance: 375.2
click at [412, 515] on div "Code Editor - Liquid #m-1758396901956 Template CSS Script Data 176 177 178 179 …" at bounding box center [559, 302] width 776 height 492
click at [623, 261] on div "< p > Quieres emprender en decoración pero no sabés cómo empezar ni cómo captar…" at bounding box center [576, 311] width 727 height 315
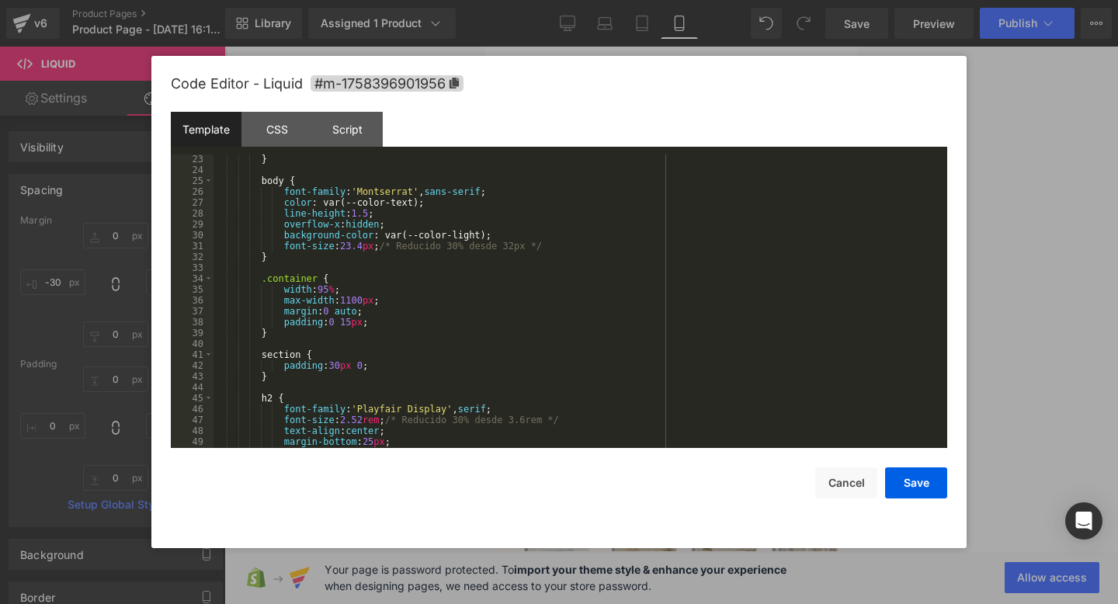
scroll to position [253, 0]
click at [354, 244] on div "} body { font-family : ' Montserrat ' , sans-serif ; color : var(--color-text);…" at bounding box center [576, 308] width 727 height 315
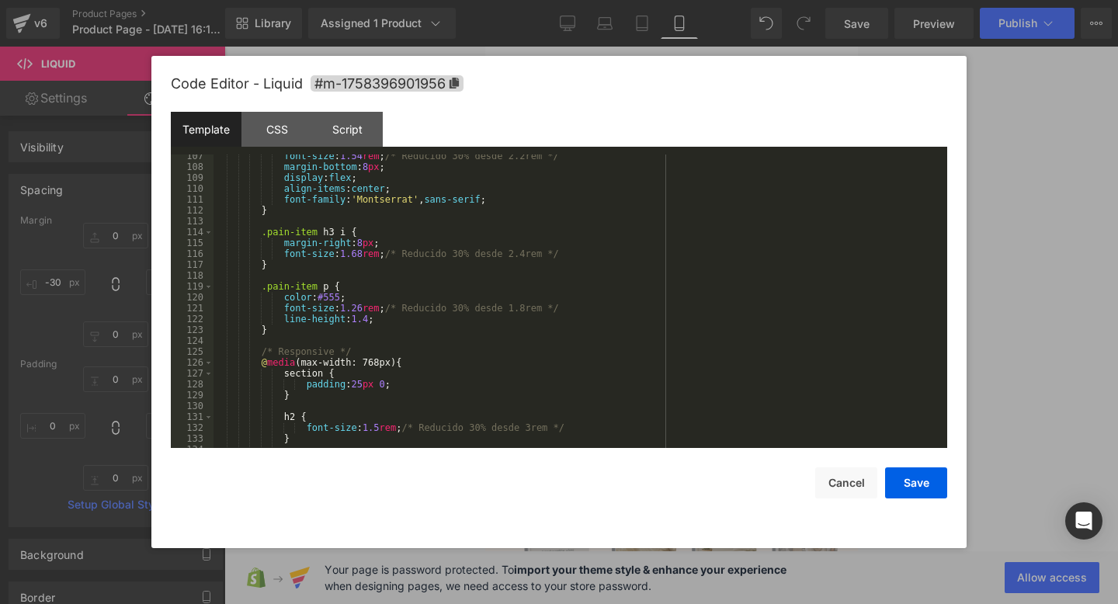
scroll to position [1170, 0]
click at [362, 319] on div "font-size : 1.54 rem ; /* Reducido 30% desde 2.2rem */ margin-bottom : 8 px ; d…" at bounding box center [576, 304] width 727 height 315
click at [371, 318] on div "font-size : 1.54 rem ; /* Reducido 30% desde 2.2rem */ margin-bottom : 8 px ; d…" at bounding box center [576, 304] width 727 height 315
click at [916, 477] on button "Save" at bounding box center [916, 482] width 62 height 31
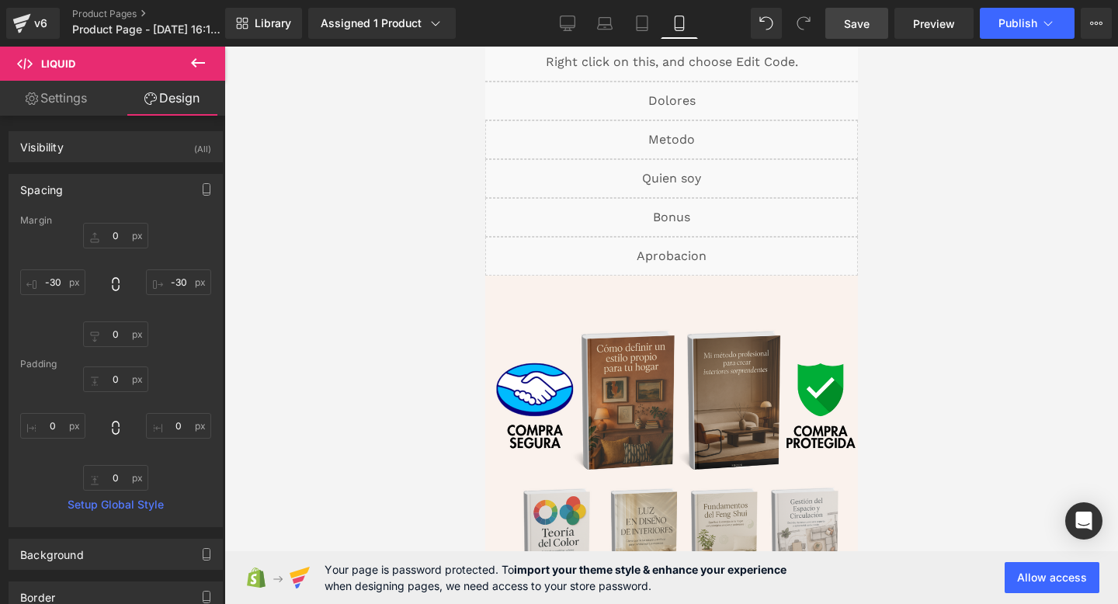
click at [858, 38] on link "Save" at bounding box center [856, 23] width 63 height 31
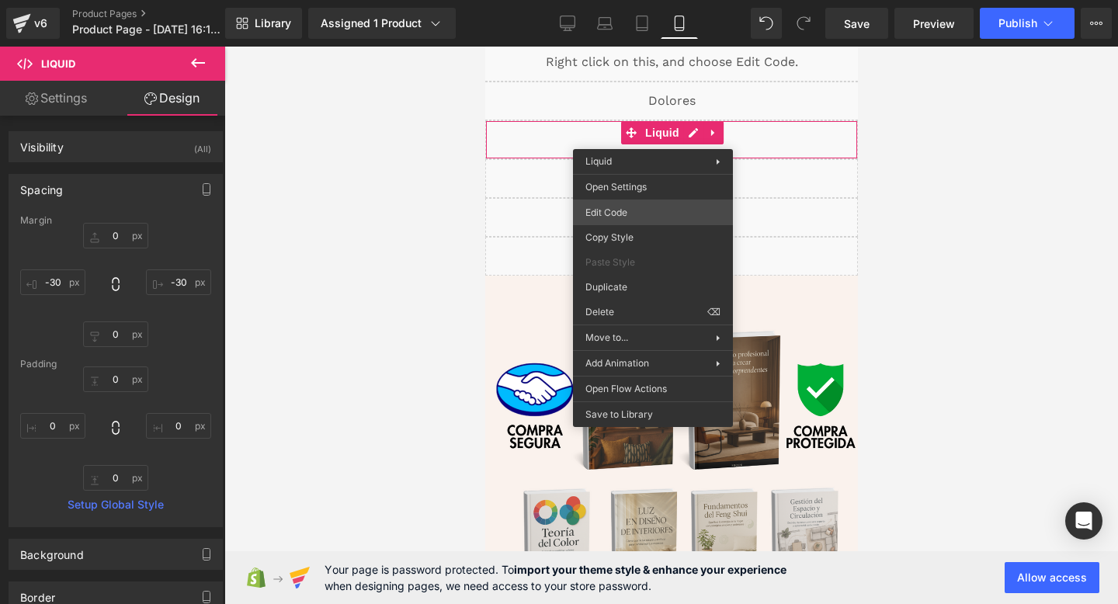
click at [628, 0] on div "You are previewing how the will restyle your page. You can not edit Elements in…" at bounding box center [559, 0] width 1118 height 0
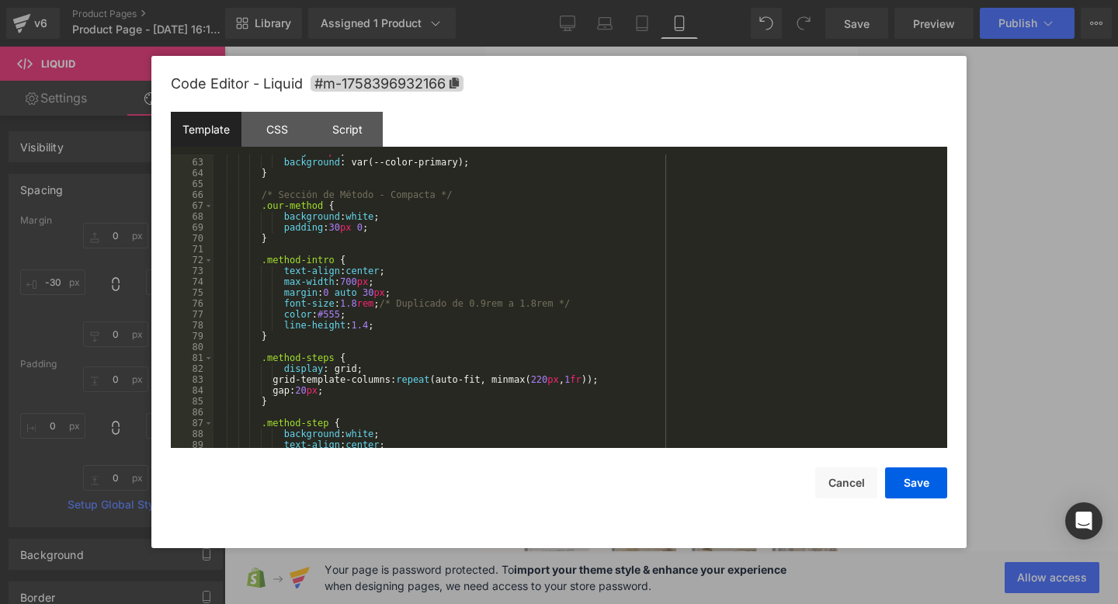
scroll to position [673, 0]
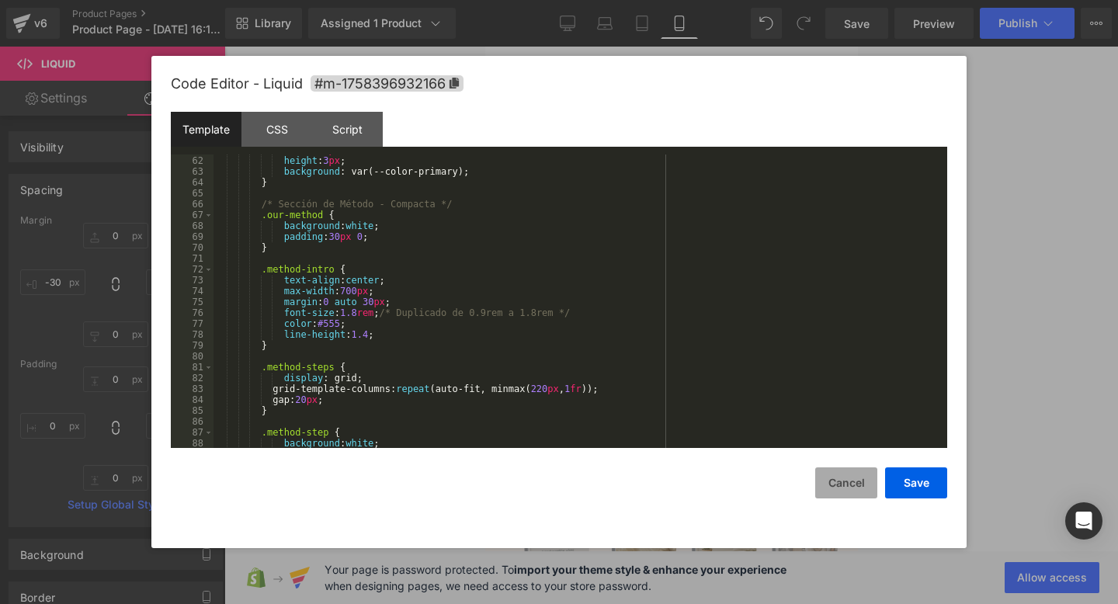
click at [841, 472] on button "Cancel" at bounding box center [846, 482] width 62 height 31
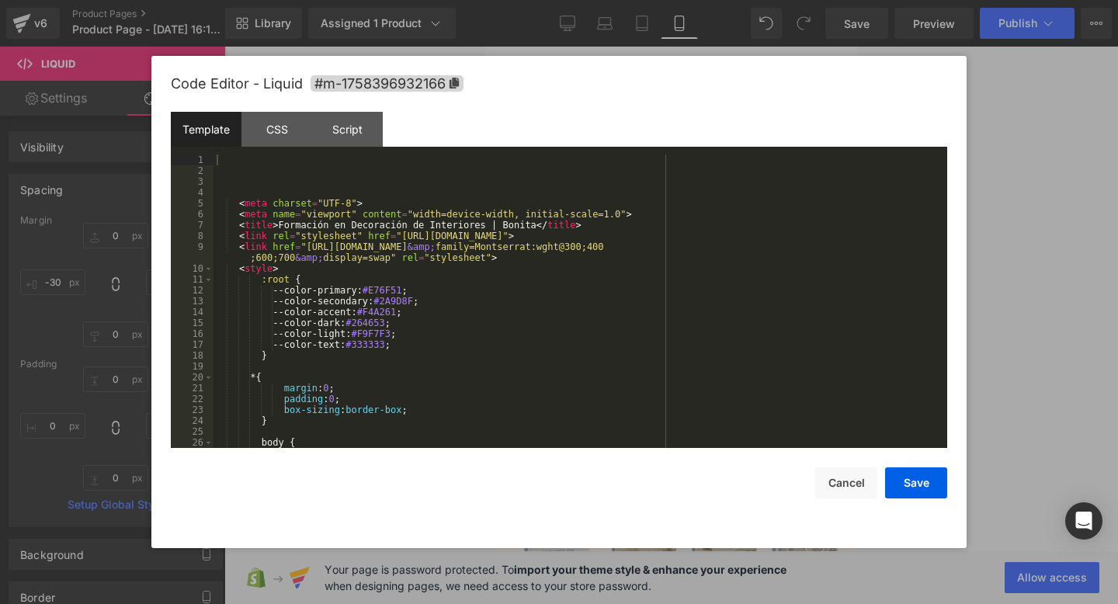
click at [581, 0] on div "You are previewing how the will restyle your page. You can not edit Elements in…" at bounding box center [559, 0] width 1118 height 0
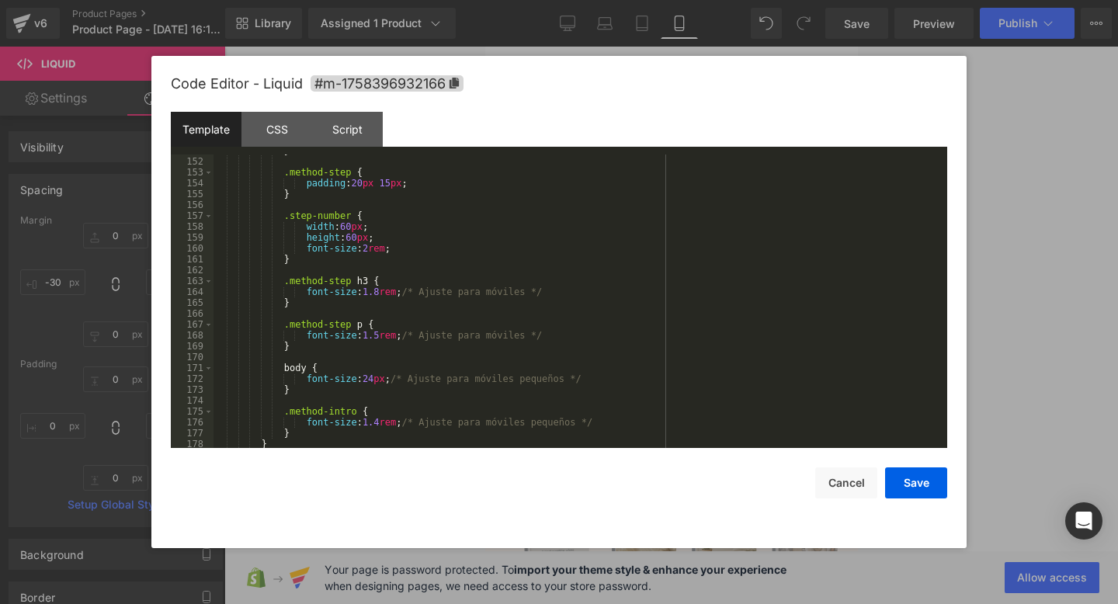
scroll to position [1649, 0]
click at [383, 338] on div "} .method-step { padding : 20 px 15 px ; } .step-number { width : 60 px ; heigh…" at bounding box center [576, 304] width 727 height 315
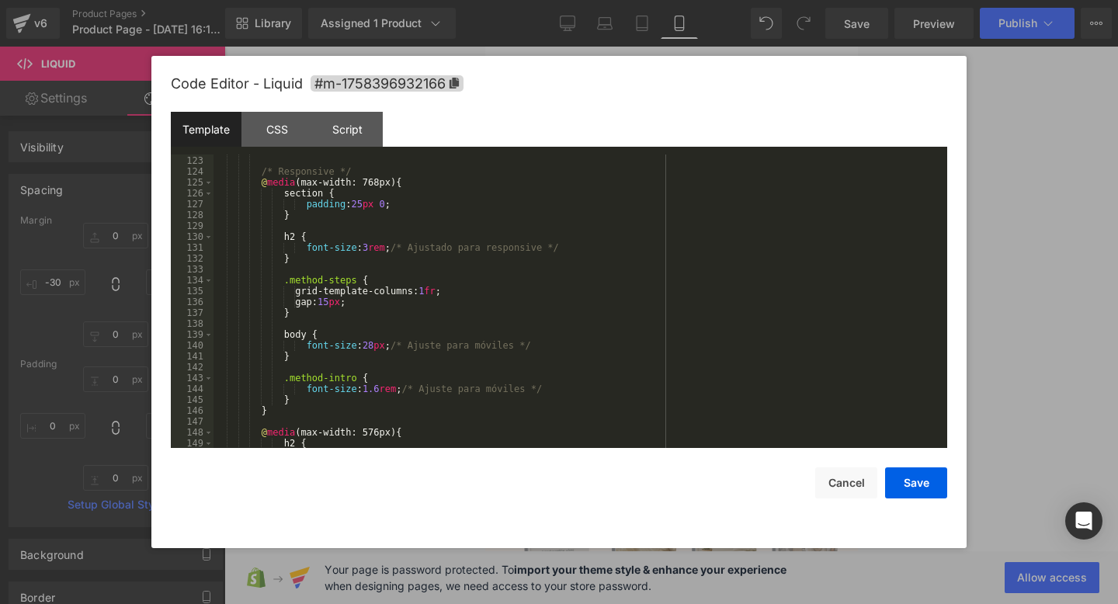
scroll to position [1320, 0]
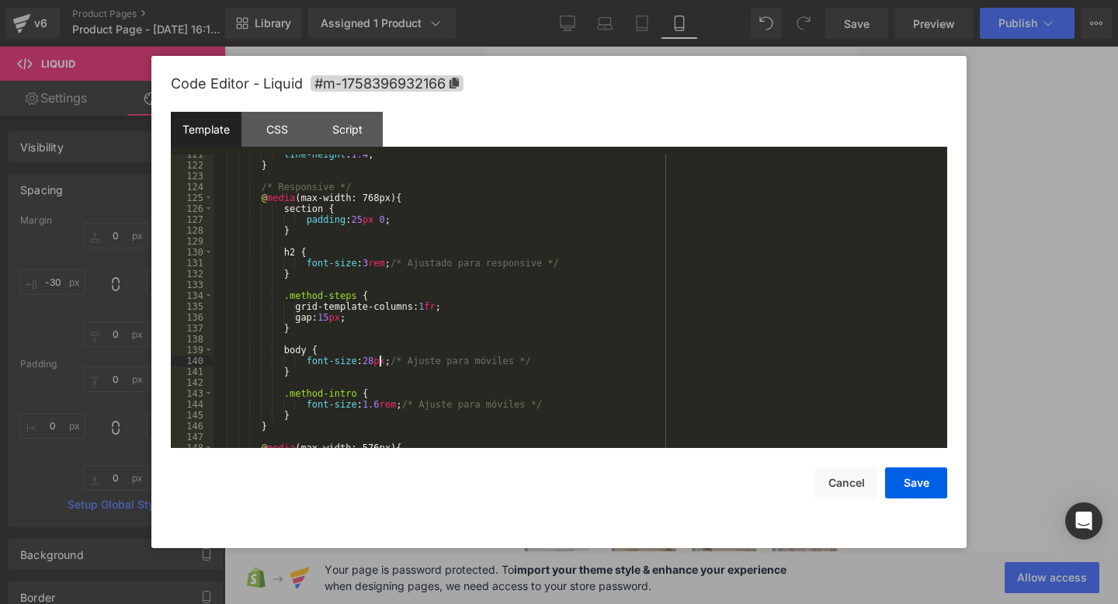
click at [379, 365] on div "line-height : 1.4 ; } /* Responsive */ @ media (max-width: 768px) { section { p…" at bounding box center [576, 306] width 727 height 315
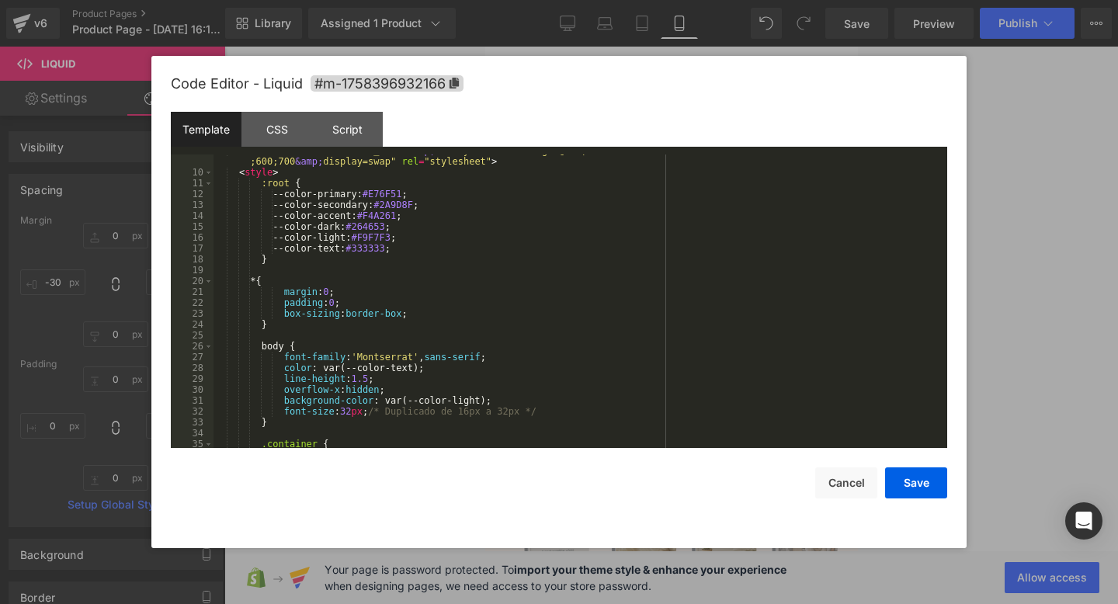
scroll to position [96, 0]
click at [352, 413] on div "< link href = "[URL][DOMAIN_NAME] &amp; family=Montserrat:wght@300;400 ;600;700…" at bounding box center [576, 308] width 727 height 326
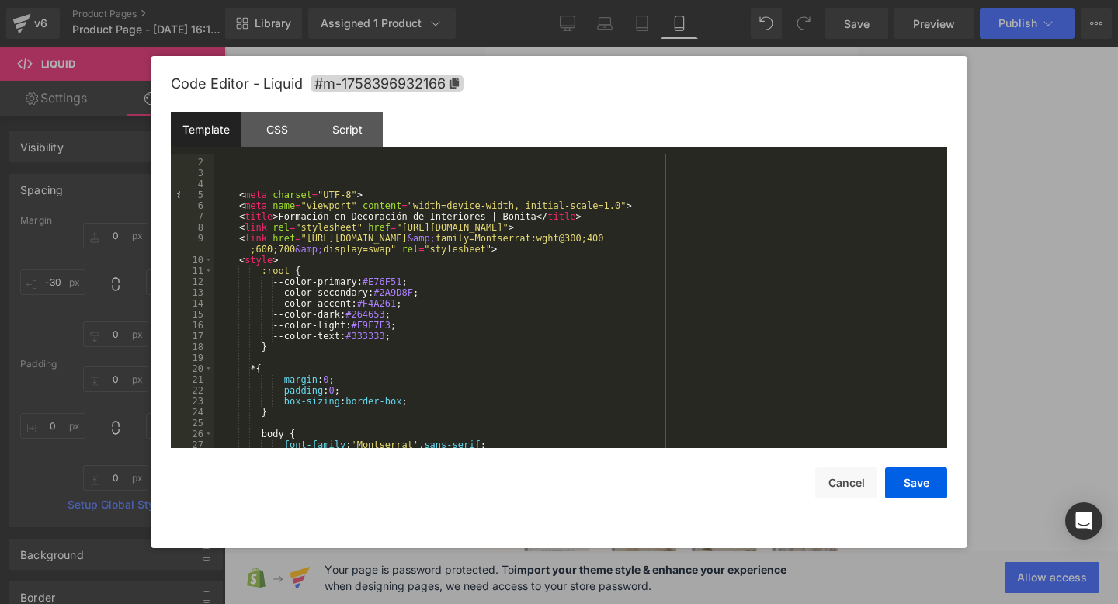
scroll to position [9, 0]
click at [902, 491] on button "Save" at bounding box center [916, 482] width 62 height 31
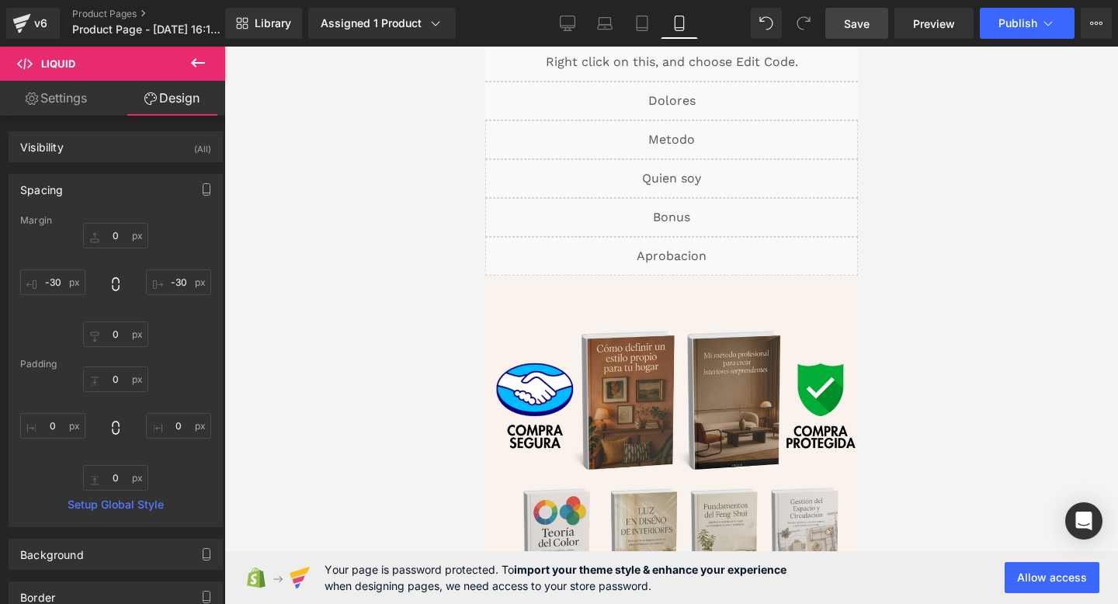
click at [855, 24] on span "Save" at bounding box center [857, 24] width 26 height 16
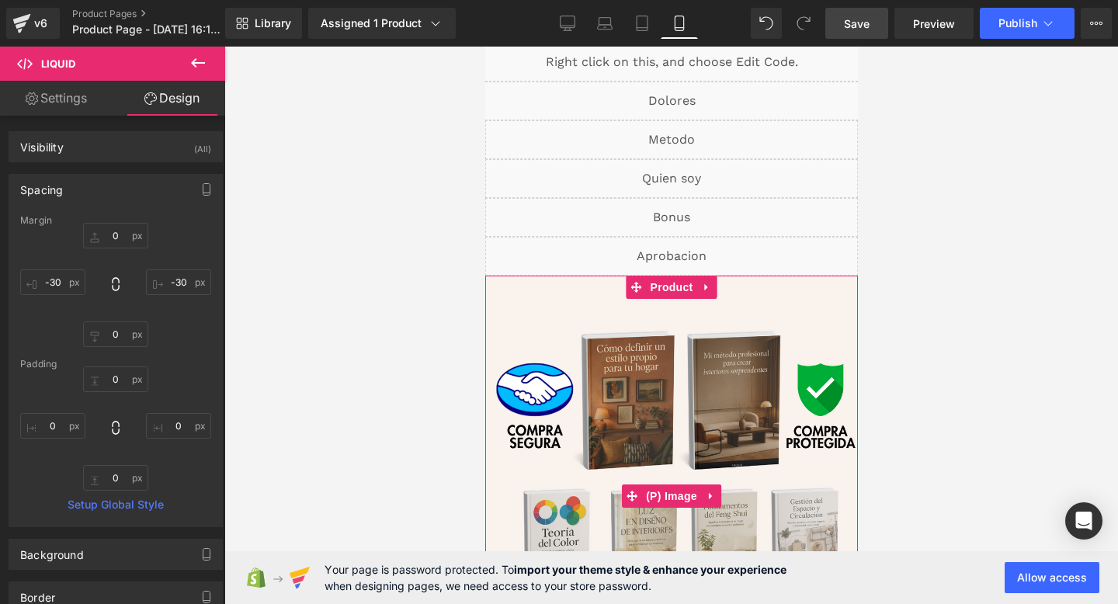
scroll to position [89, 0]
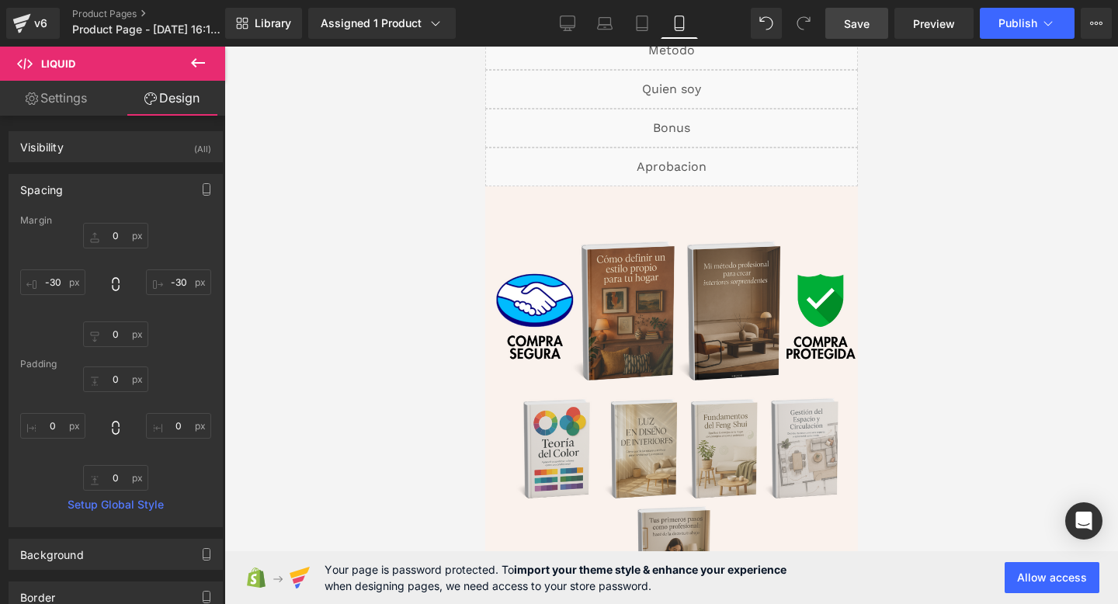
click at [878, 26] on link "Save" at bounding box center [856, 23] width 63 height 31
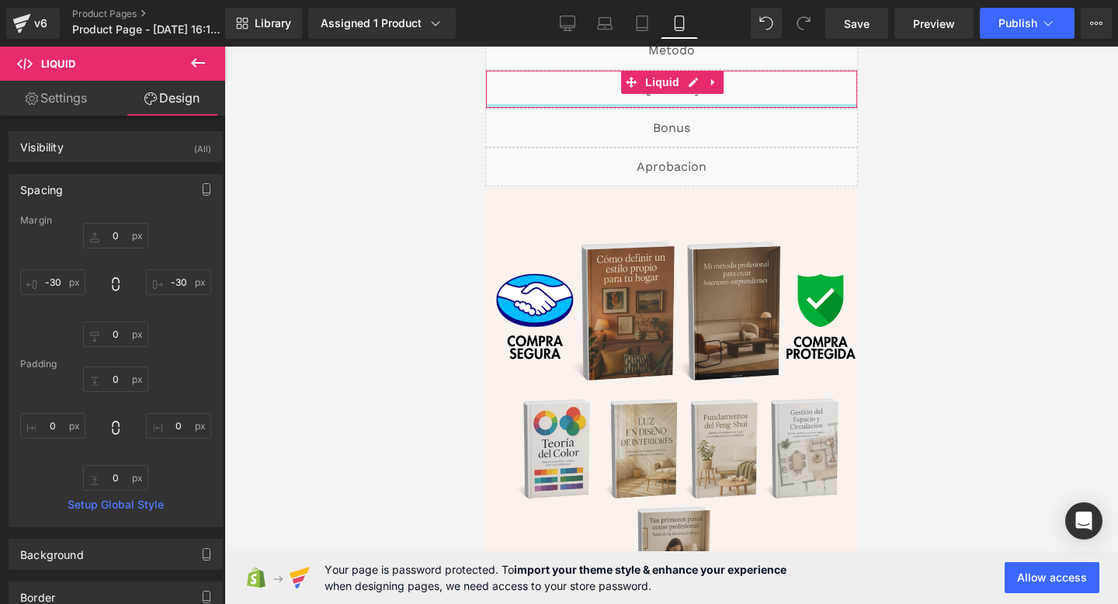
scroll to position [0, 0]
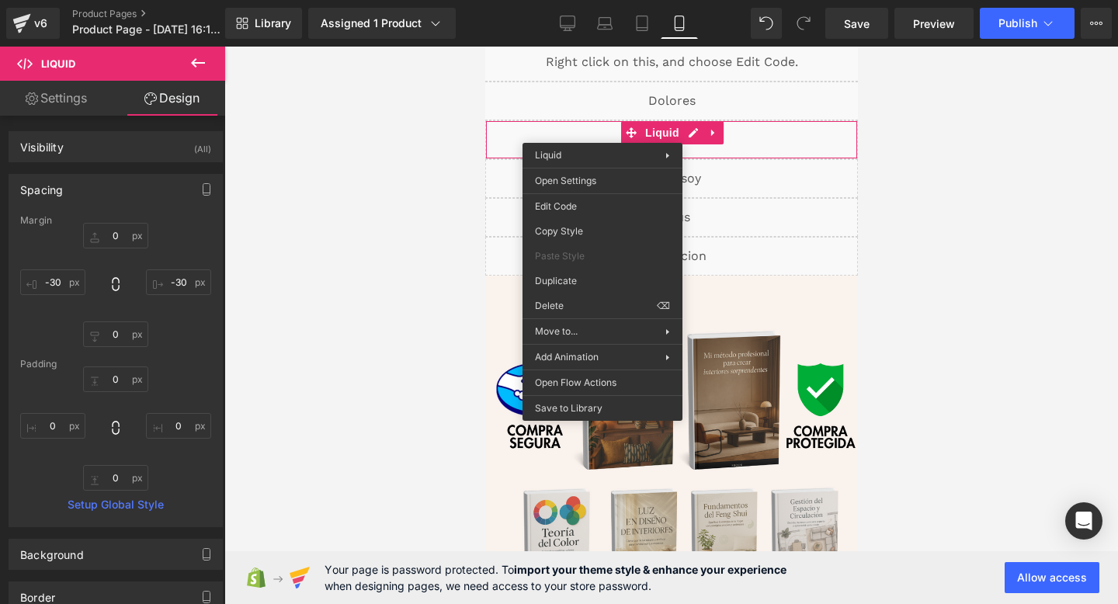
click at [539, 127] on div "Liquid" at bounding box center [670, 139] width 373 height 39
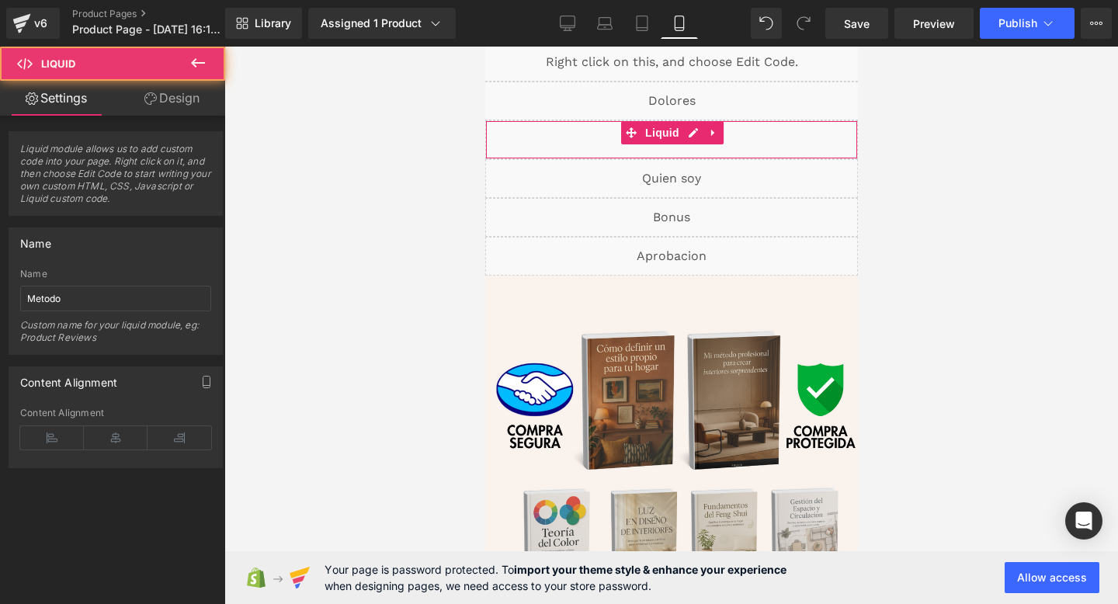
click at [173, 104] on link "Design" at bounding box center [172, 98] width 113 height 35
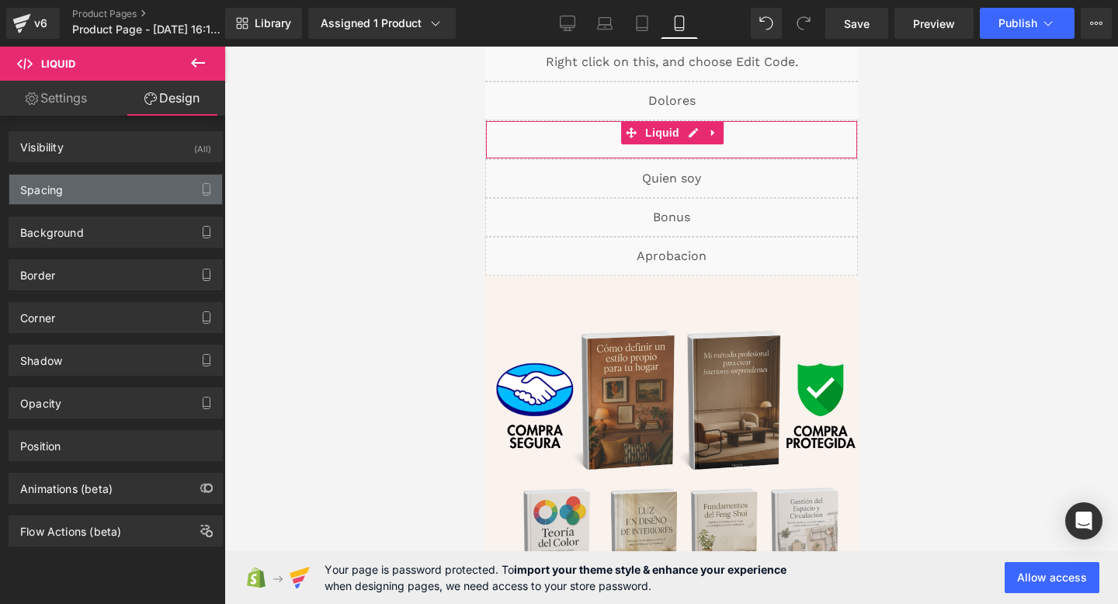
click at [106, 194] on div "Spacing" at bounding box center [115, 189] width 213 height 29
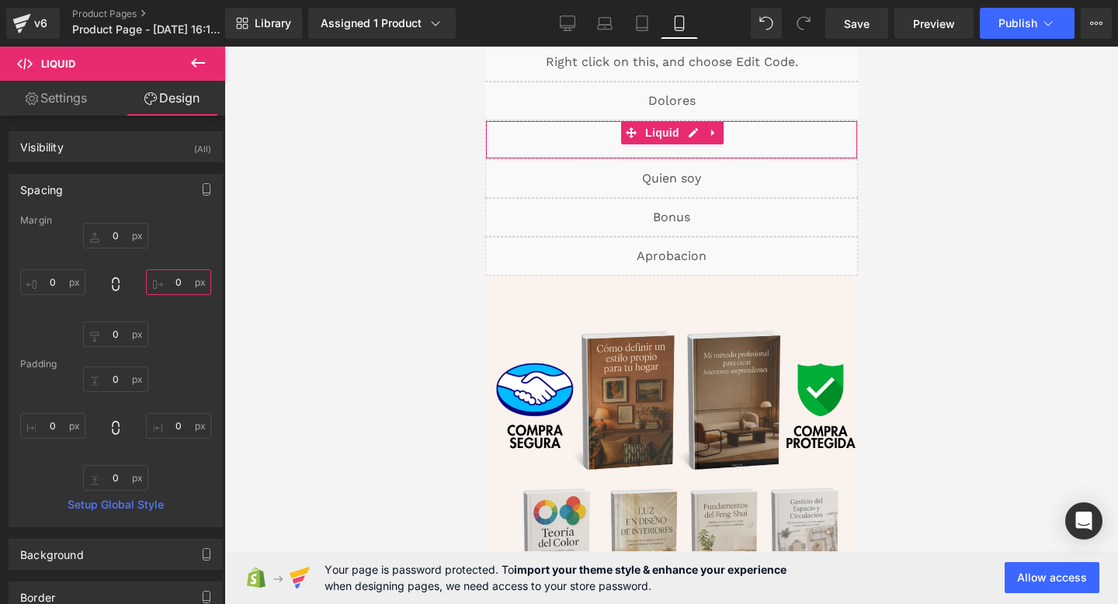
click at [170, 282] on input "0" at bounding box center [178, 282] width 65 height 26
type input "-30"
click at [59, 283] on input "0" at bounding box center [52, 282] width 65 height 26
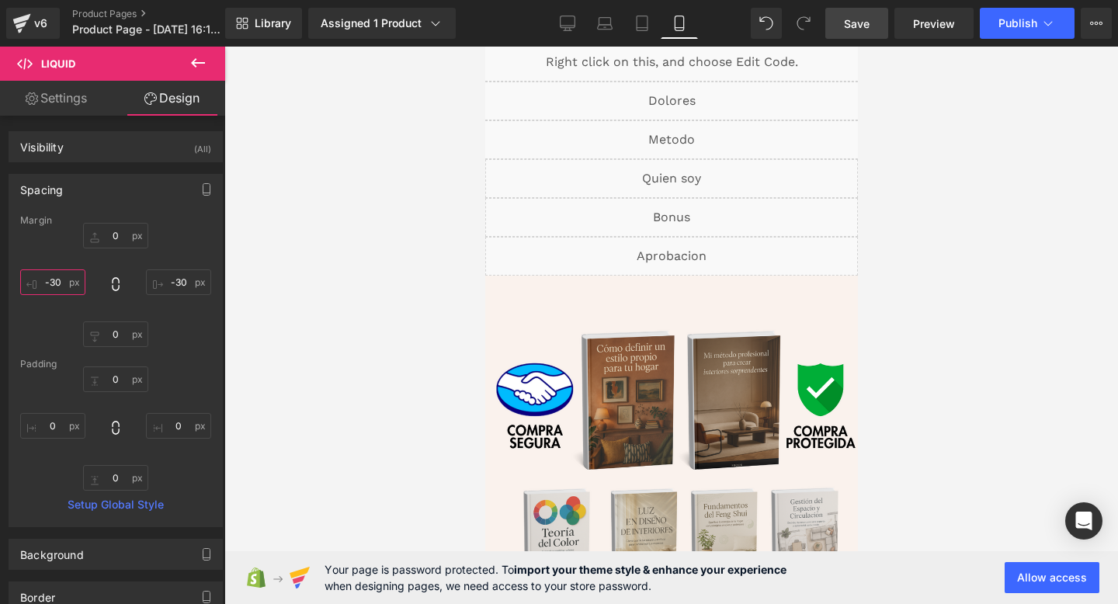
type input "-30"
click at [852, 32] on link "Save" at bounding box center [856, 23] width 63 height 31
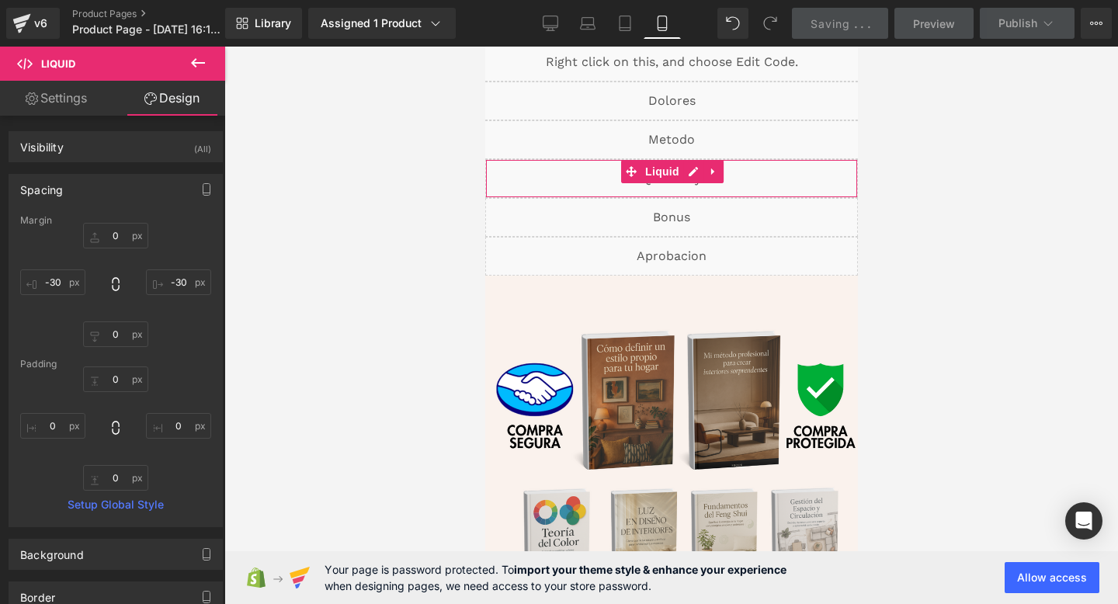
click at [599, 185] on div "Liquid" at bounding box center [670, 178] width 373 height 39
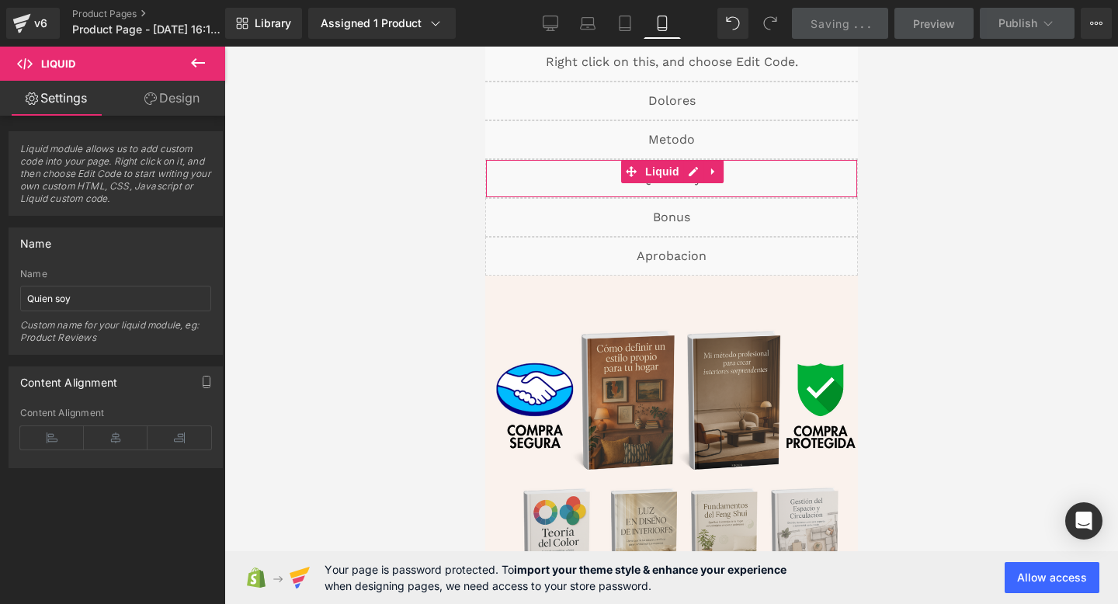
click at [182, 92] on link "Design" at bounding box center [172, 98] width 113 height 35
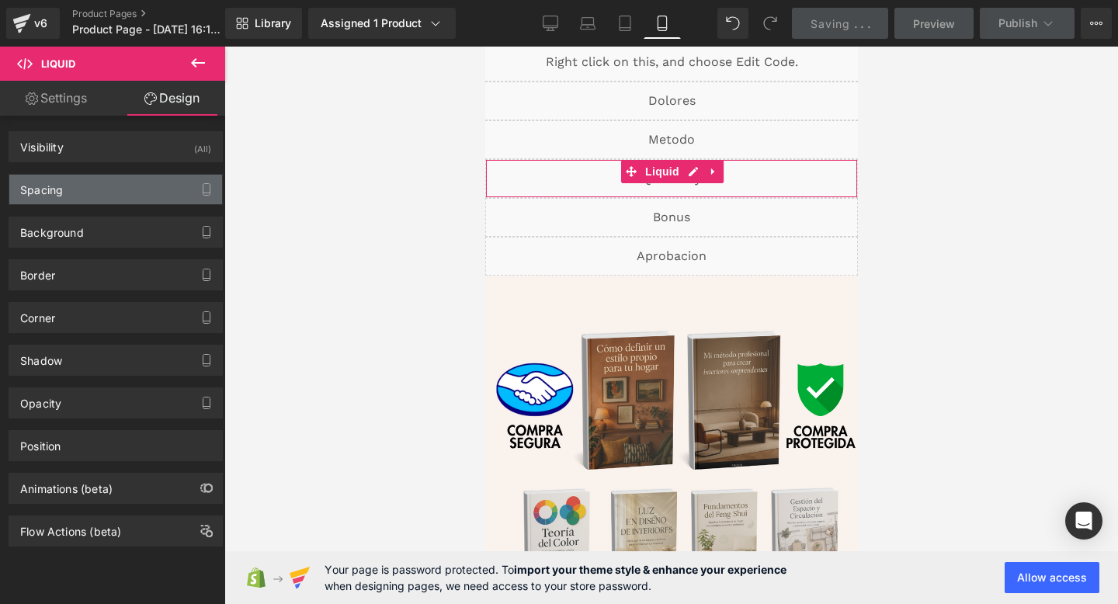
click at [120, 192] on div "Spacing" at bounding box center [115, 189] width 213 height 29
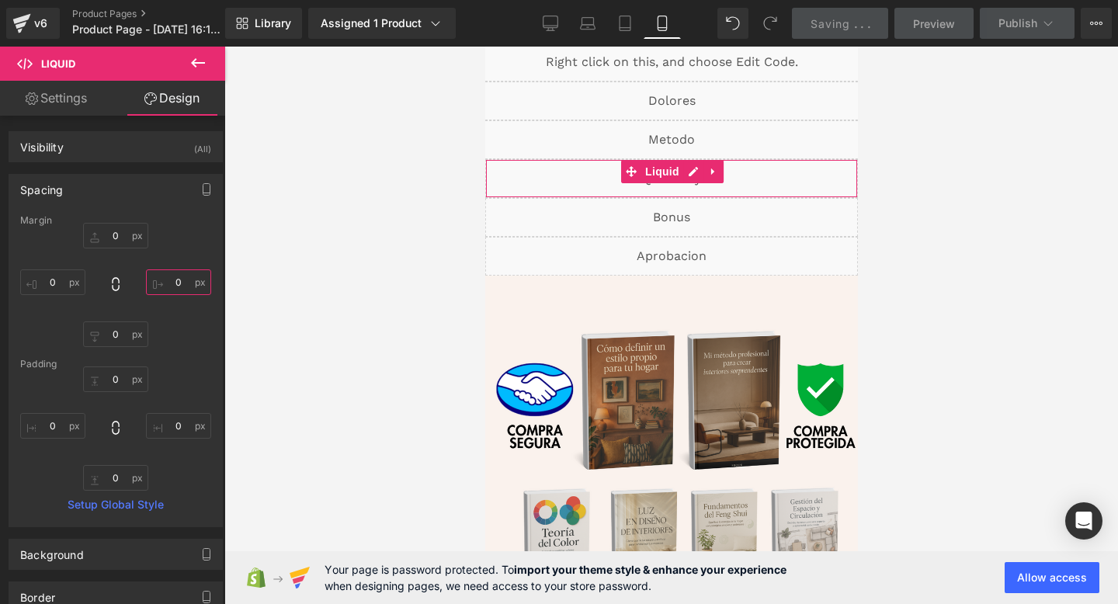
click at [186, 287] on input "0" at bounding box center [178, 282] width 65 height 26
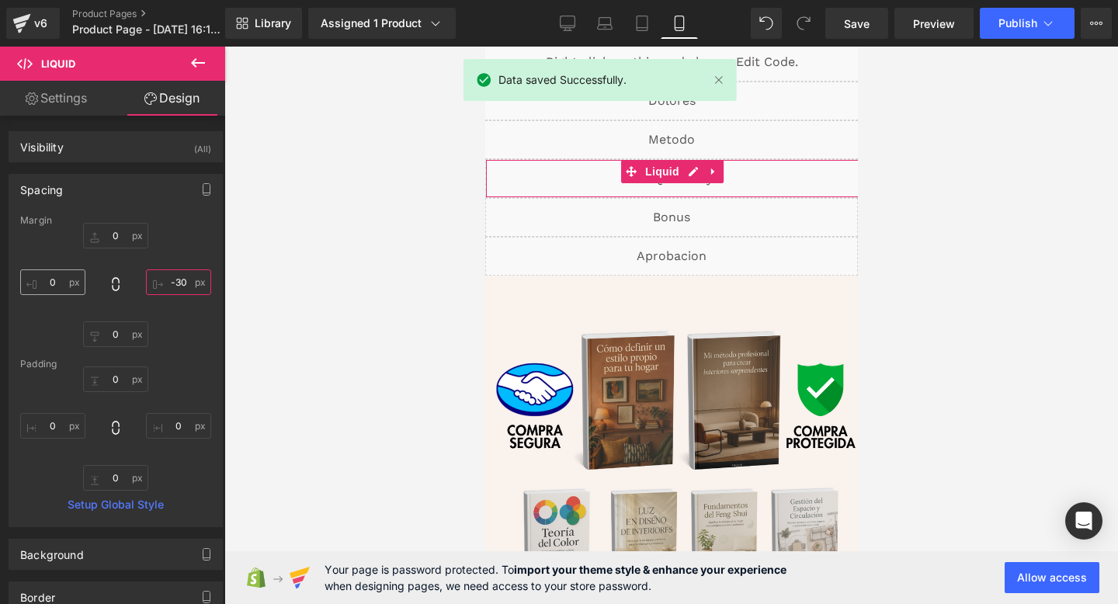
type input "-30"
click at [64, 285] on input "0" at bounding box center [52, 282] width 65 height 26
type input "-30"
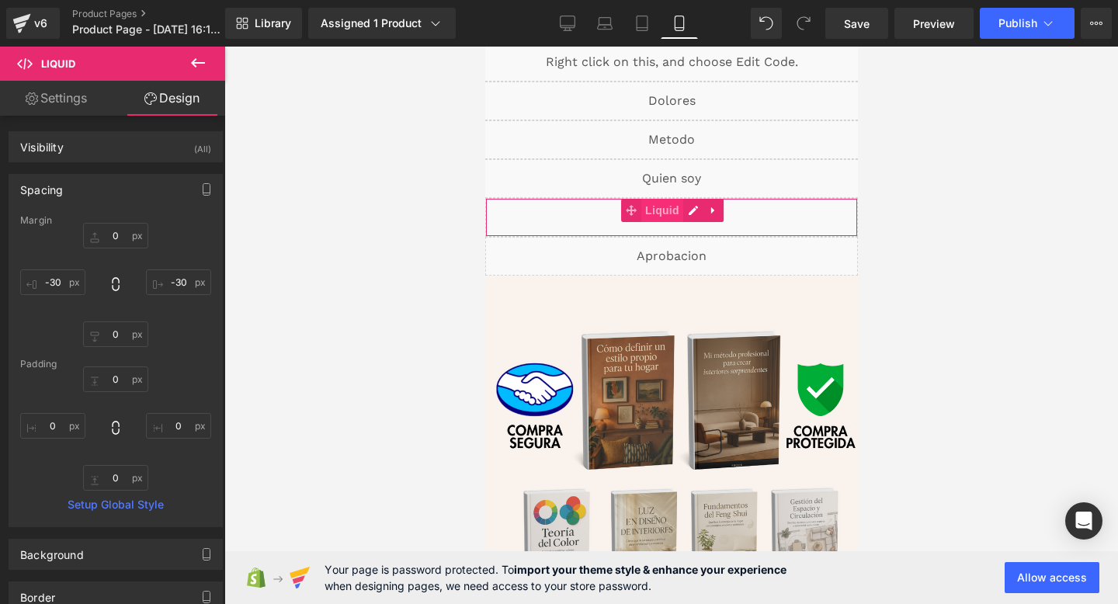
click at [660, 219] on span "Liquid" at bounding box center [661, 210] width 42 height 23
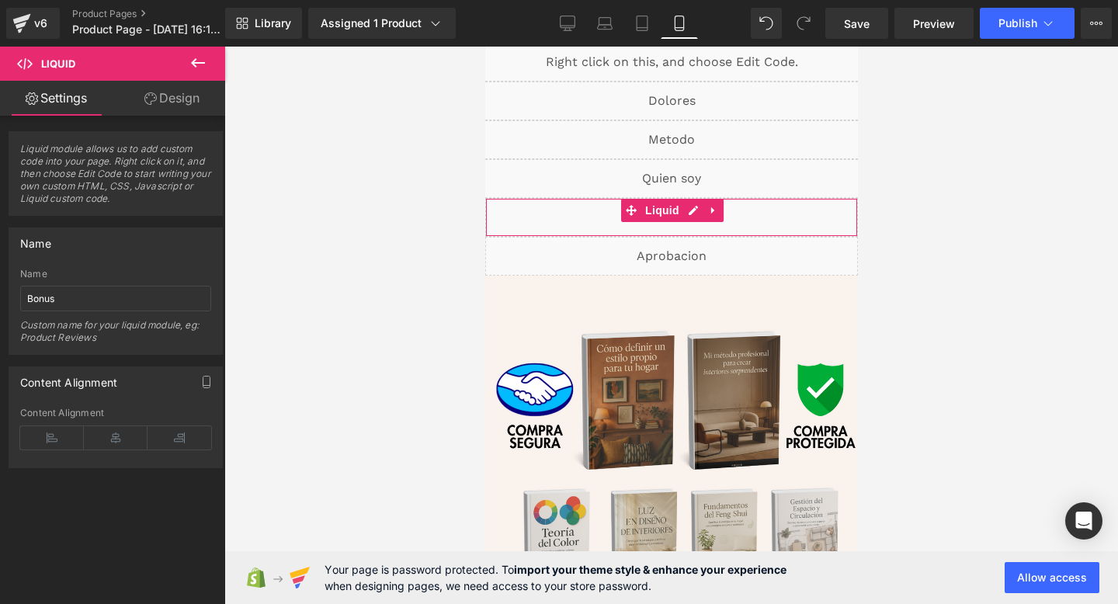
click at [175, 95] on link "Design" at bounding box center [172, 98] width 113 height 35
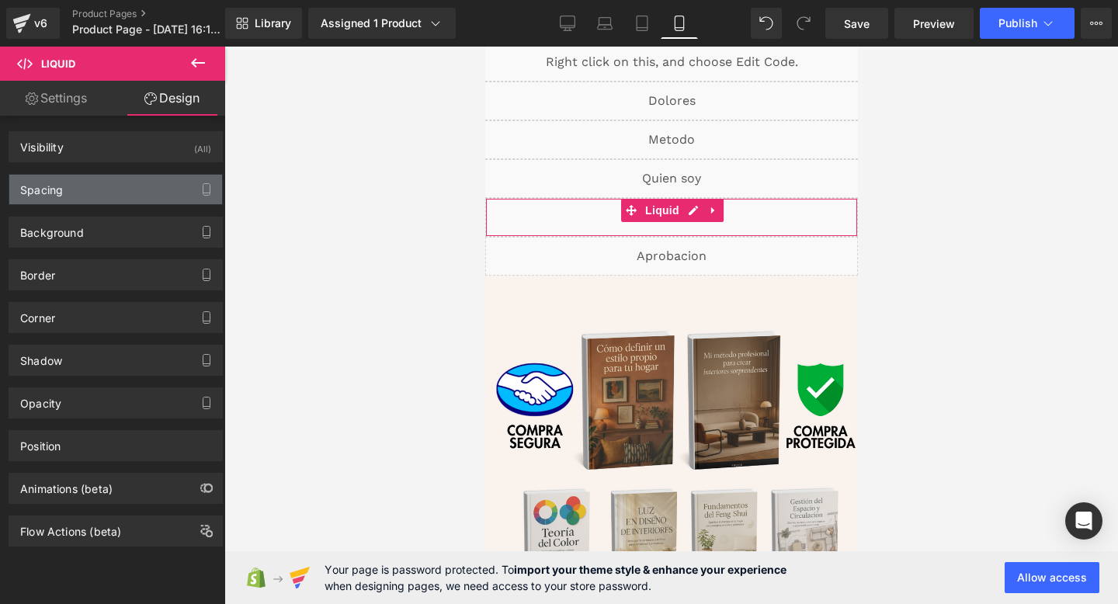
type input "0"
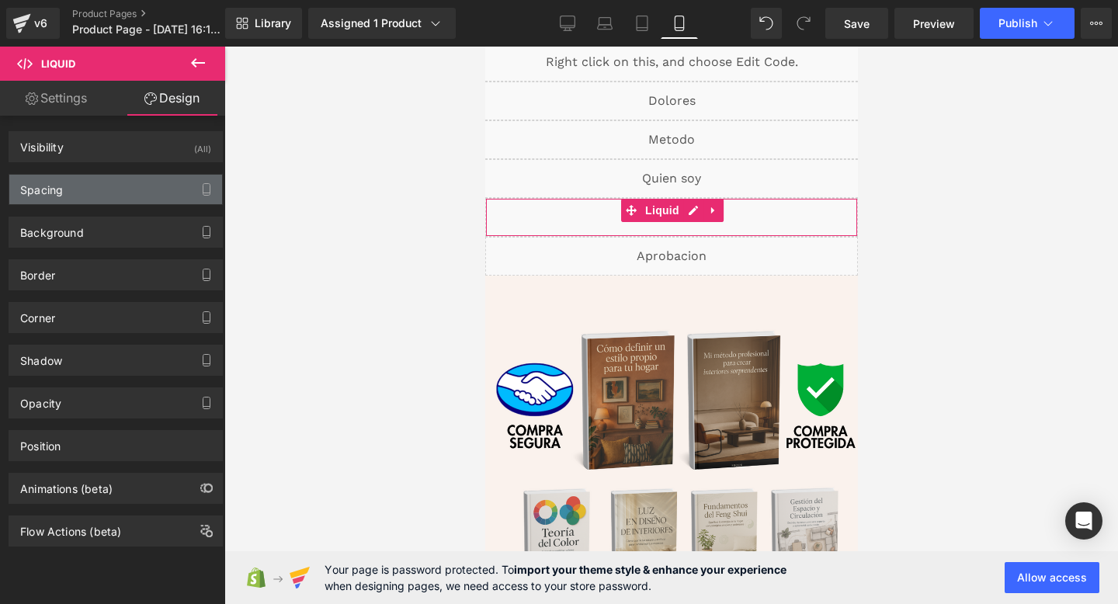
type input "0"
click at [103, 190] on div "Spacing" at bounding box center [115, 189] width 213 height 29
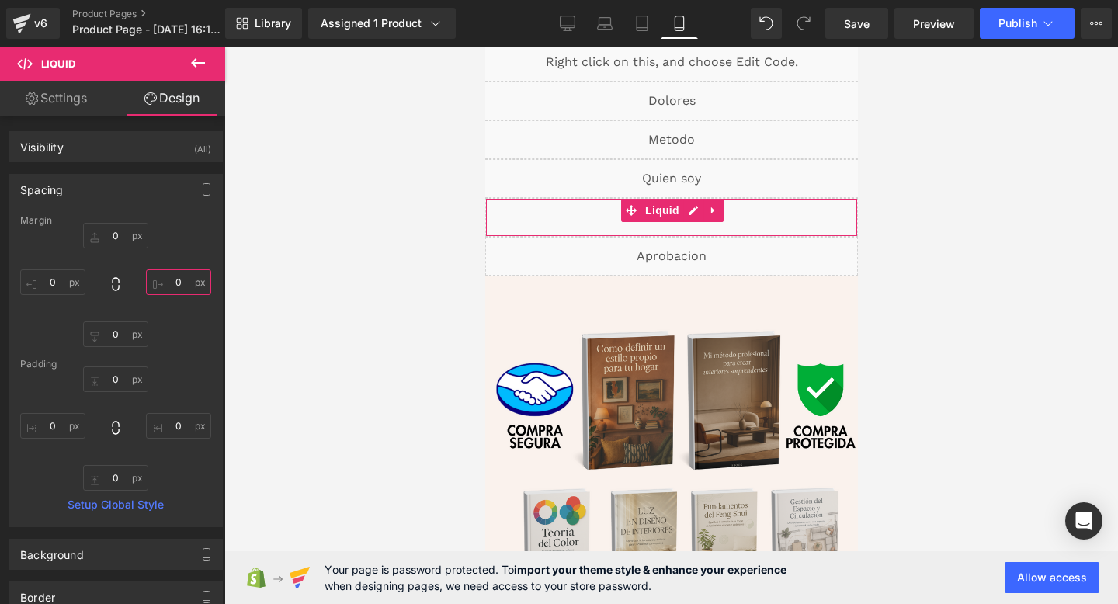
click at [168, 277] on input "0" at bounding box center [178, 282] width 65 height 26
type input "-30"
click at [47, 282] on input "0" at bounding box center [52, 282] width 65 height 26
type input "-30"
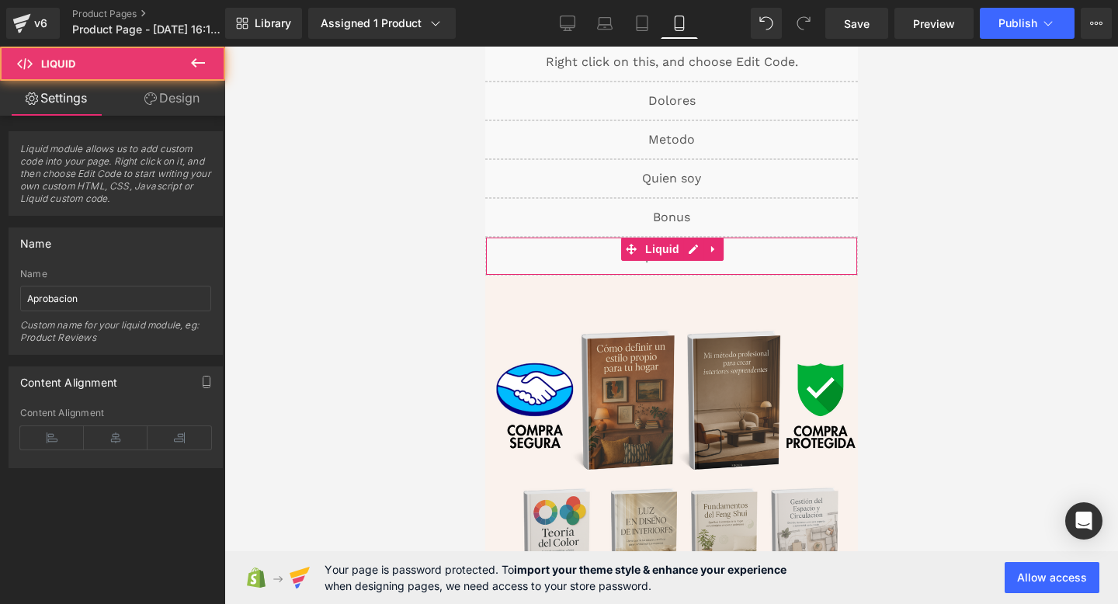
click at [574, 262] on div "Liquid" at bounding box center [670, 256] width 373 height 39
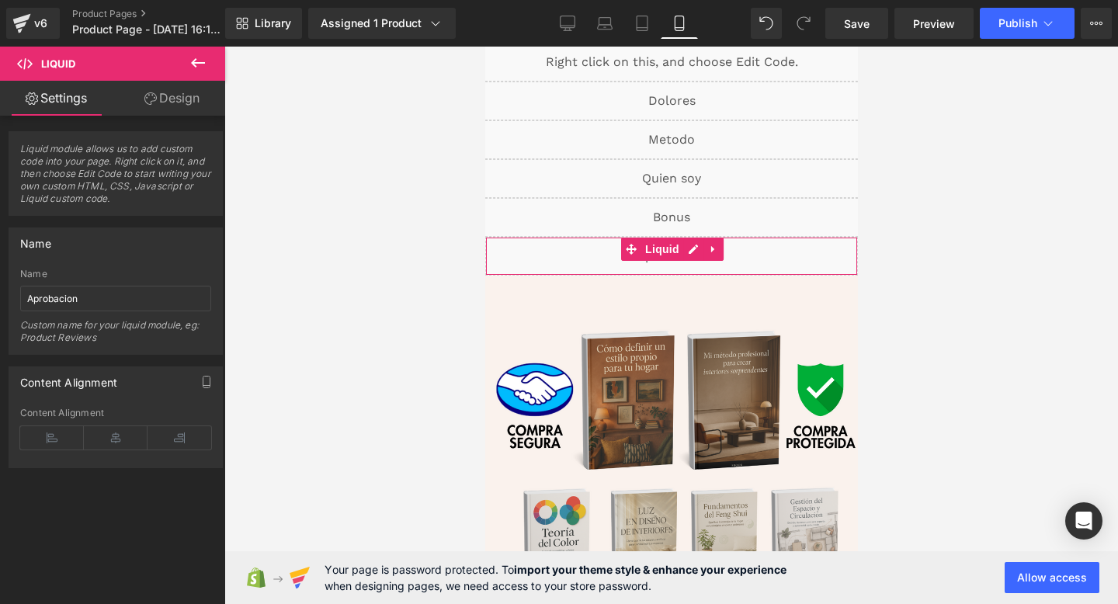
click at [175, 103] on link "Design" at bounding box center [172, 98] width 113 height 35
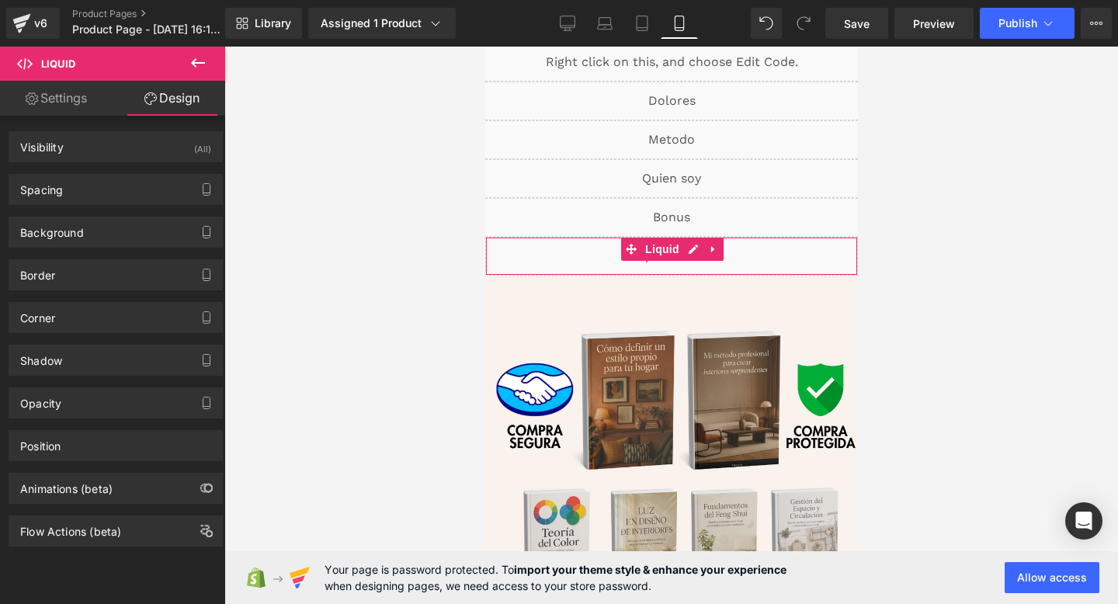
type input "0"
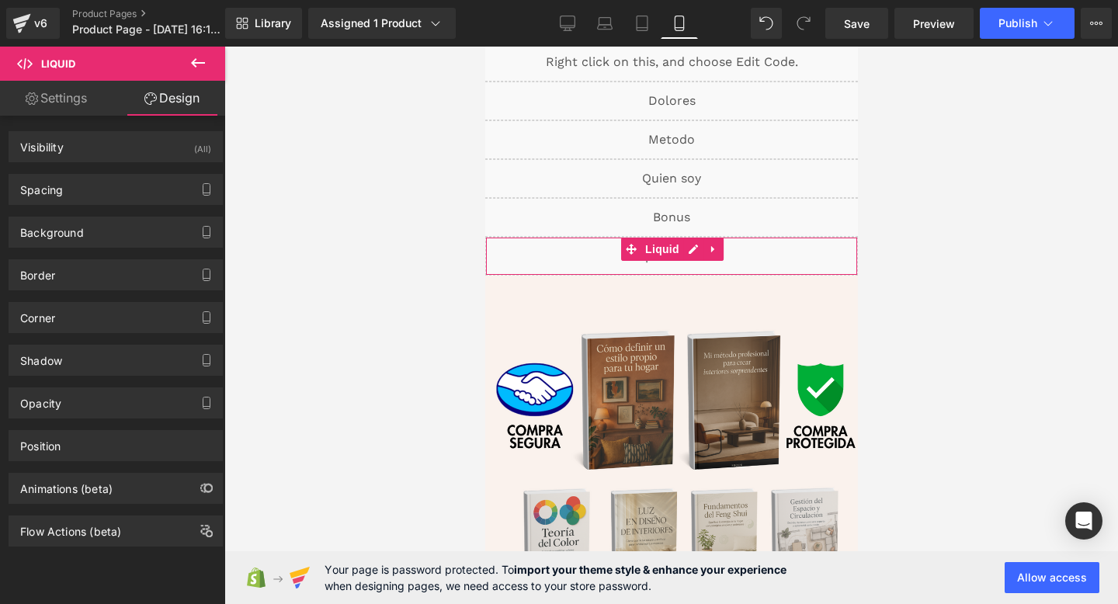
type input "0"
click at [113, 186] on div "Spacing" at bounding box center [115, 189] width 213 height 29
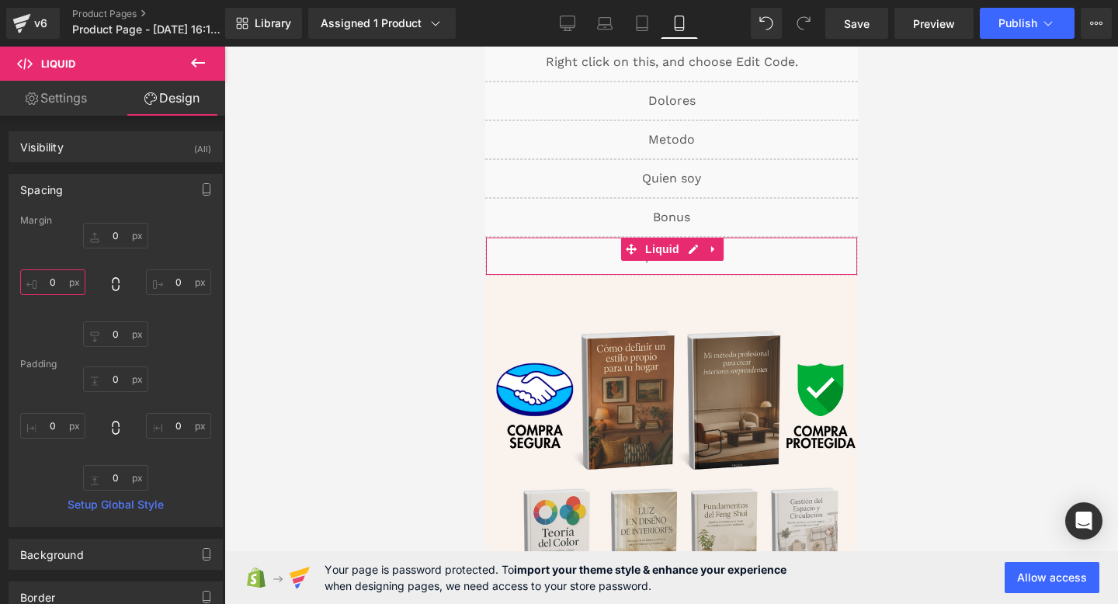
click at [56, 280] on input "0" at bounding box center [52, 282] width 65 height 26
type input "-30"
click at [173, 279] on input "0" at bounding box center [178, 282] width 65 height 26
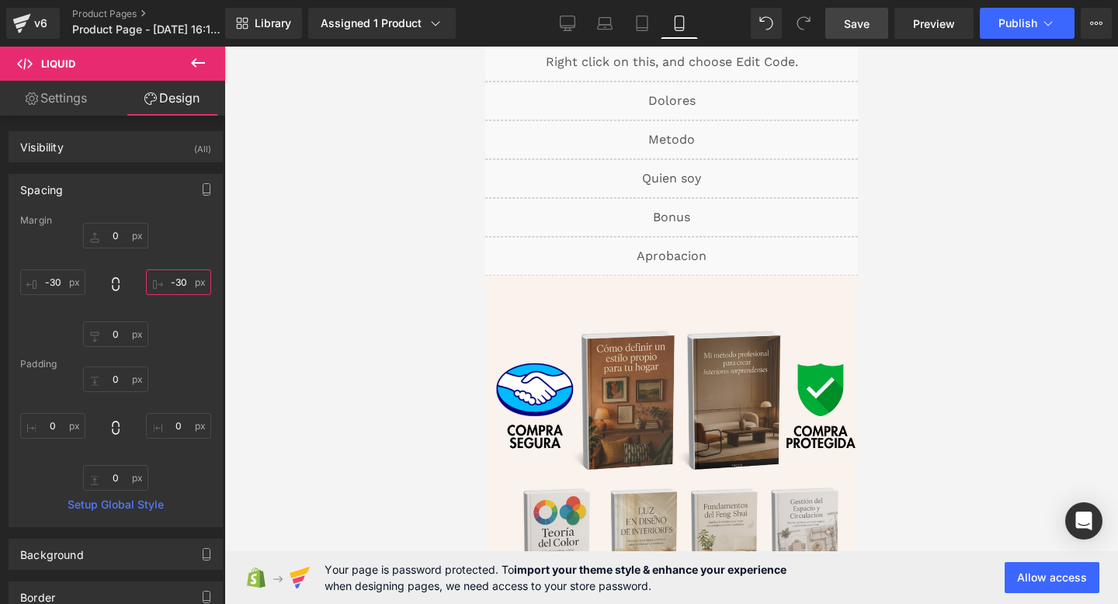
type input "-30"
click at [854, 32] on link "Save" at bounding box center [856, 23] width 63 height 31
